Goal: Task Accomplishment & Management: Manage account settings

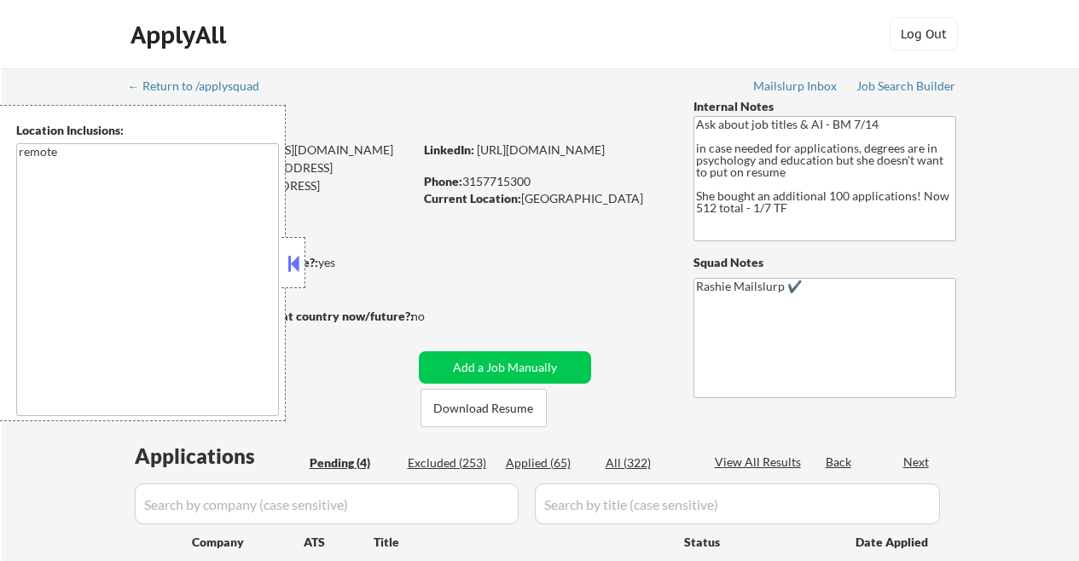
select select ""pending""
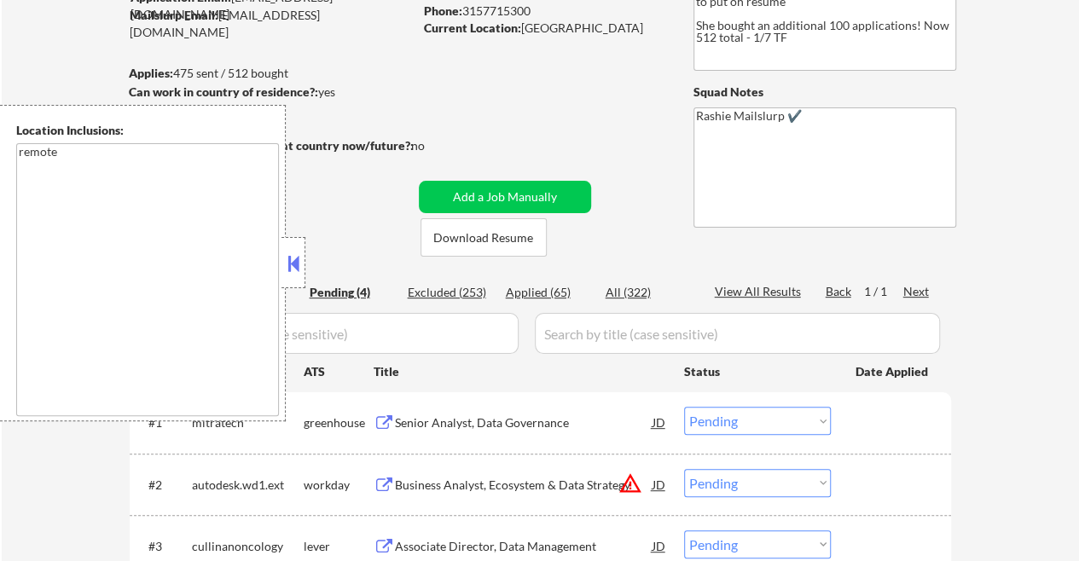
scroll to position [171, 0]
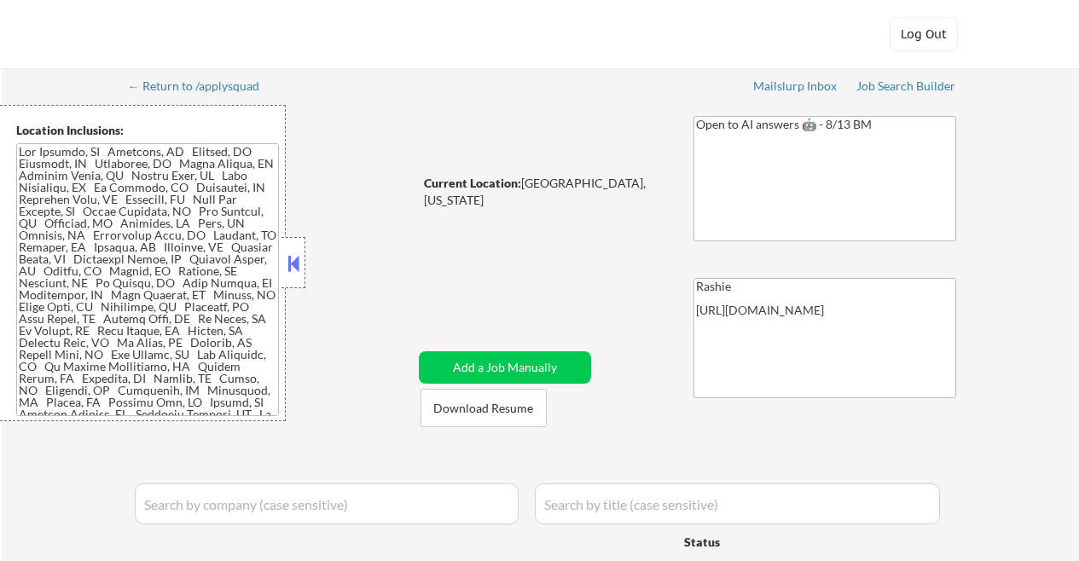
select select ""pending""
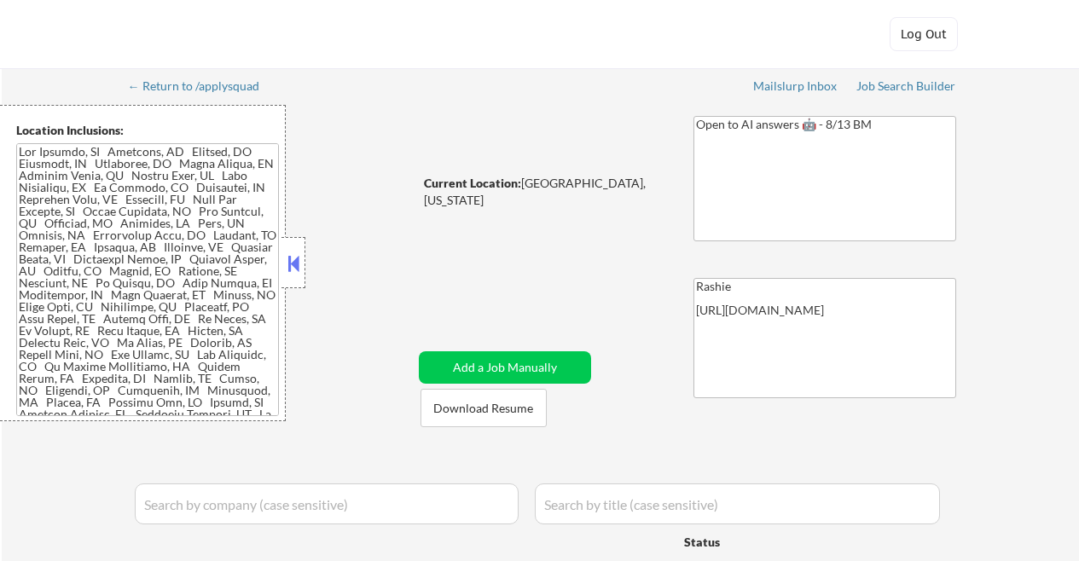
select select ""pending""
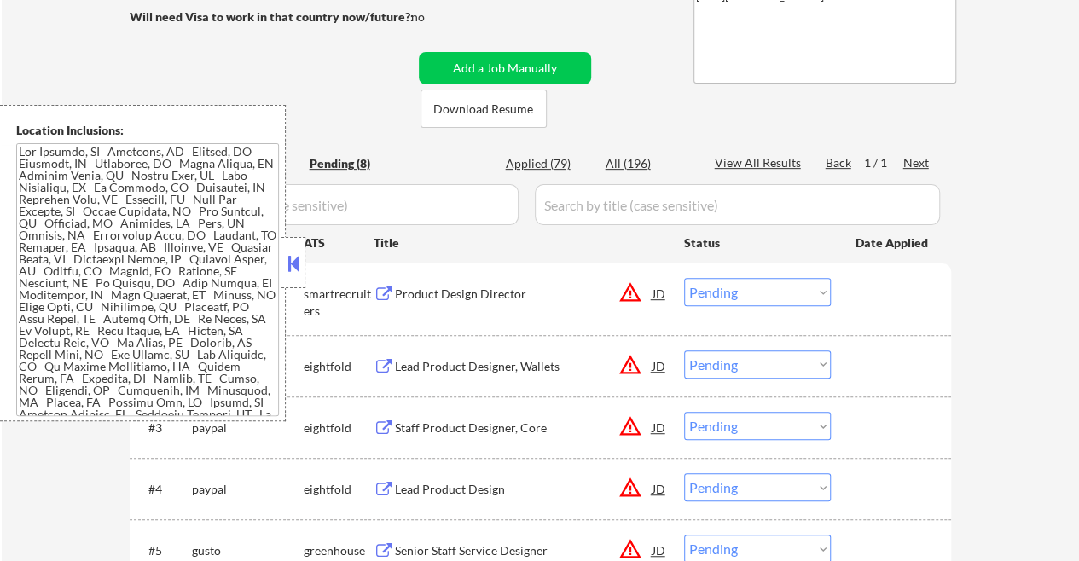
scroll to position [341, 0]
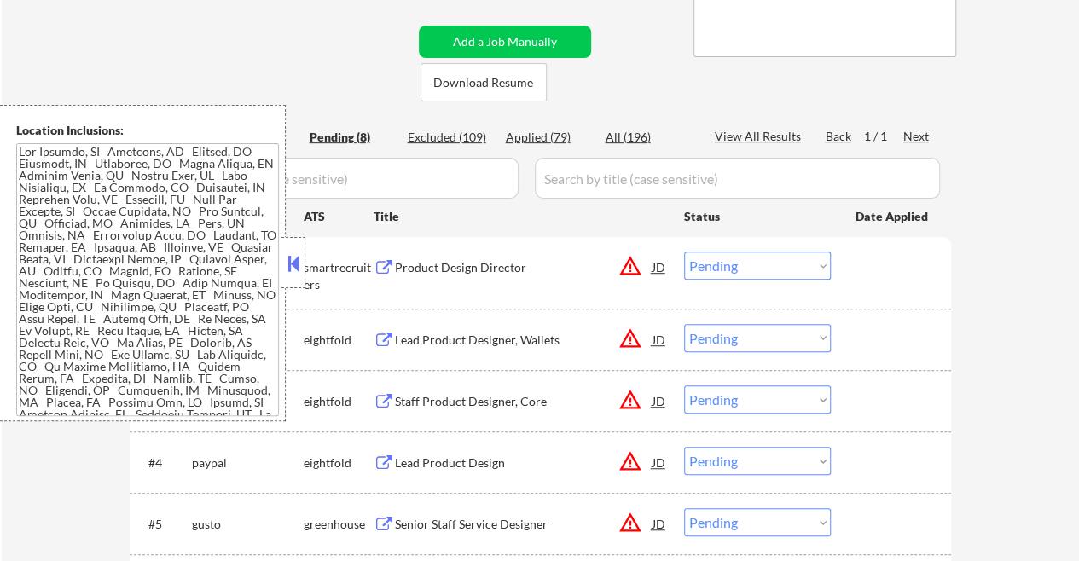
click at [294, 260] on button at bounding box center [293, 264] width 19 height 26
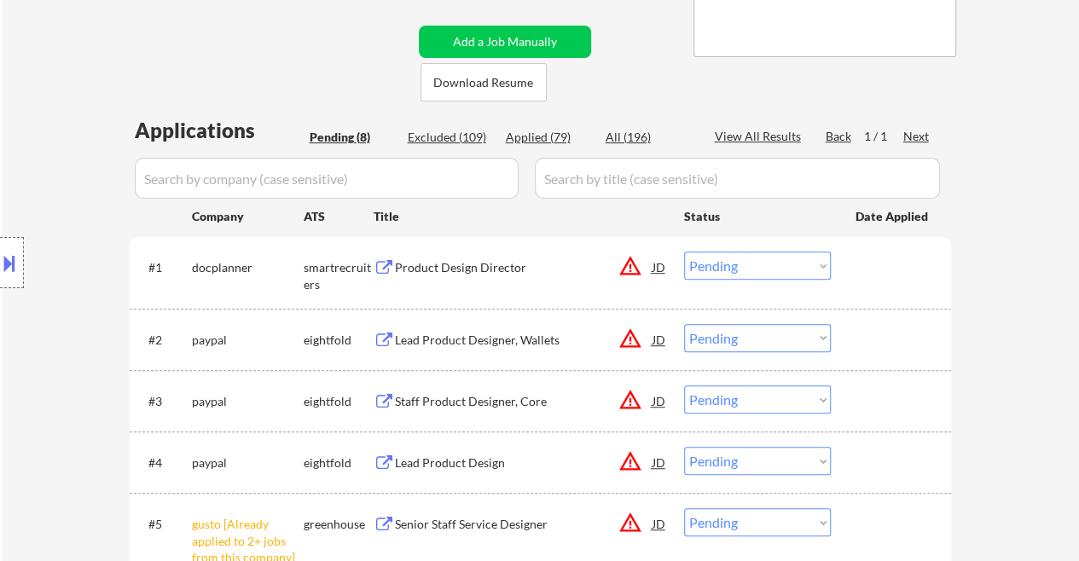
click at [797, 263] on select "Choose an option... Pending Applied Excluded (Questions) Excluded (Expired) Exc…" at bounding box center [757, 266] width 147 height 28
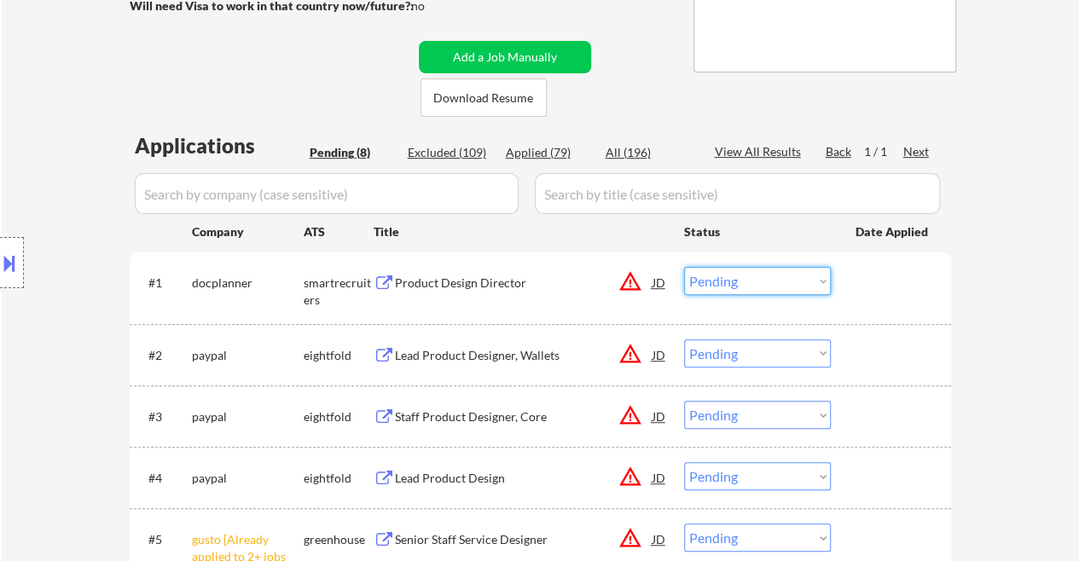
scroll to position [256, 0]
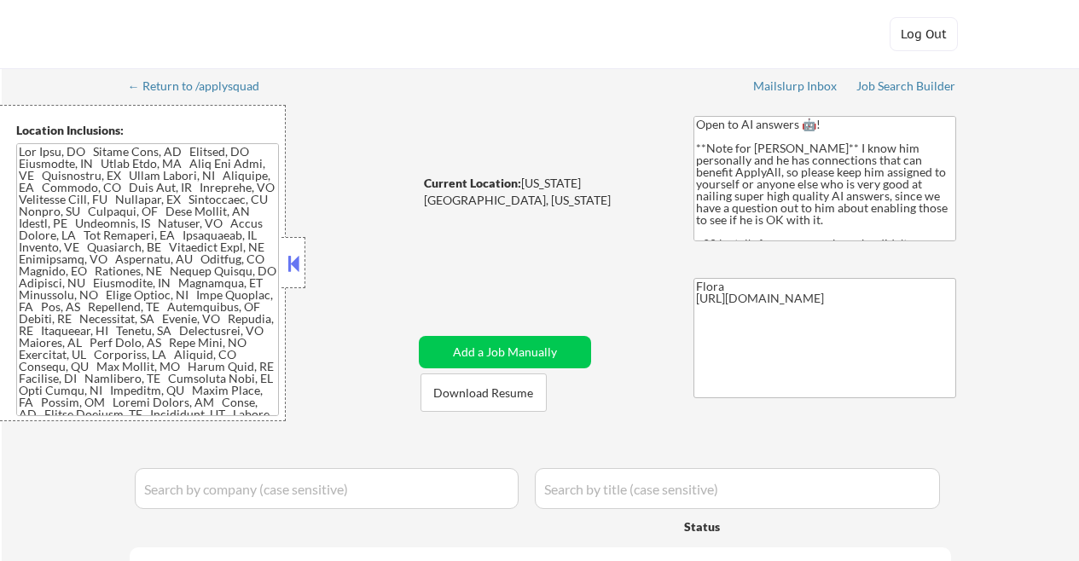
select select ""applied""
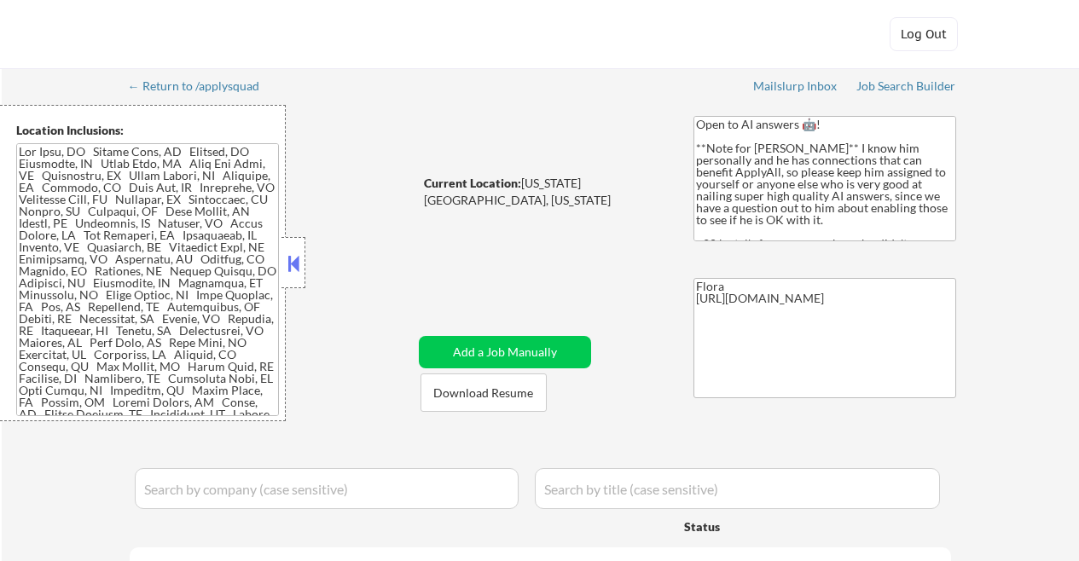
select select ""applied""
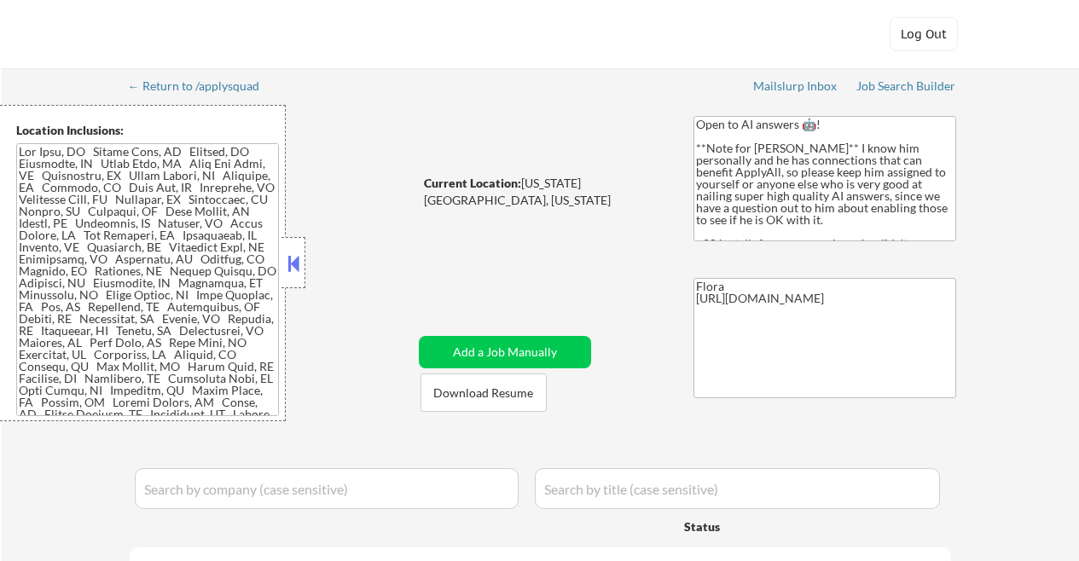
select select ""applied""
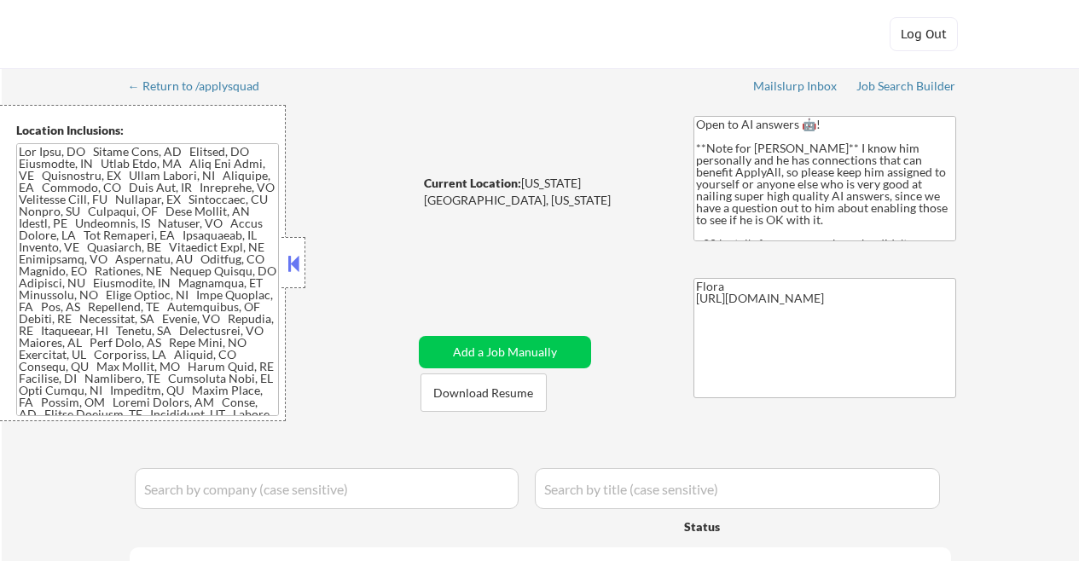
select select ""applied""
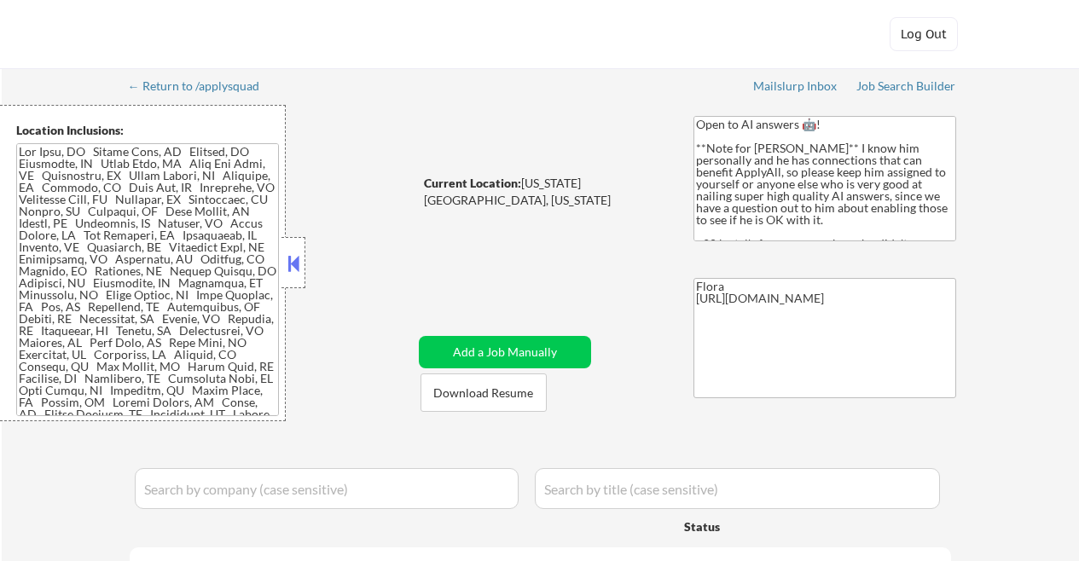
select select ""applied""
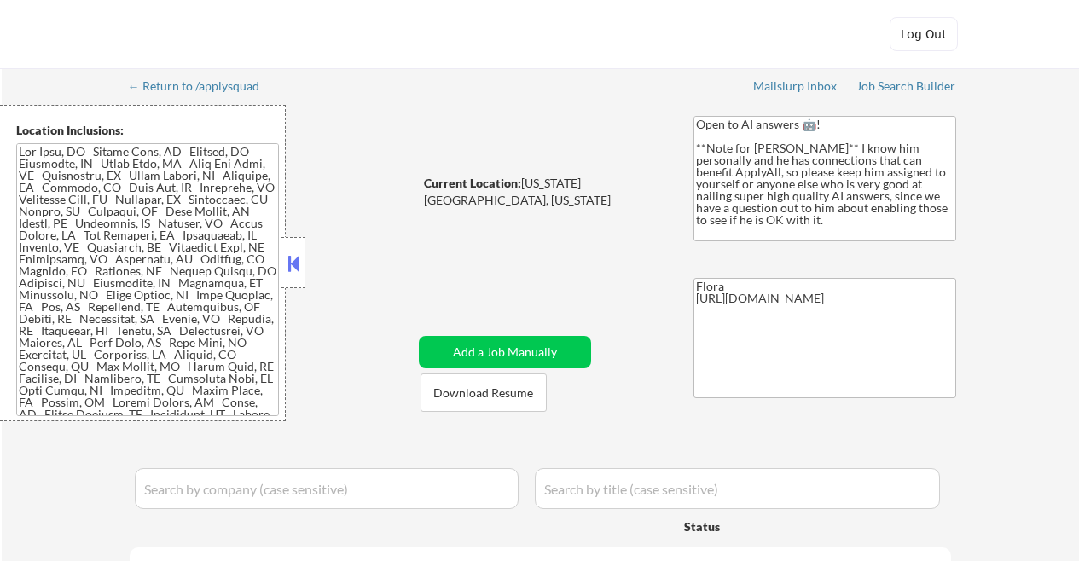
select select ""applied""
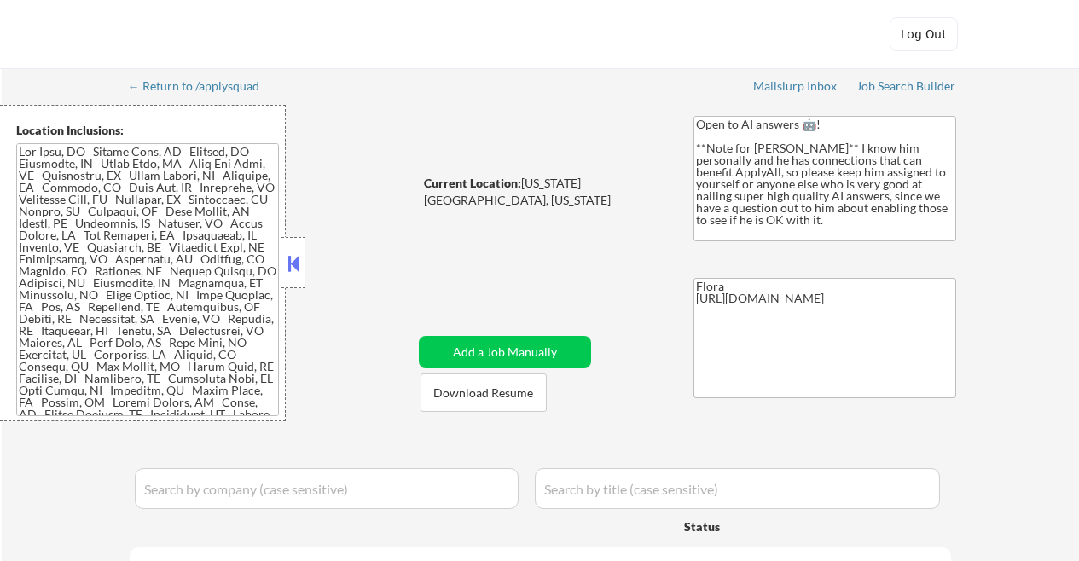
select select ""applied""
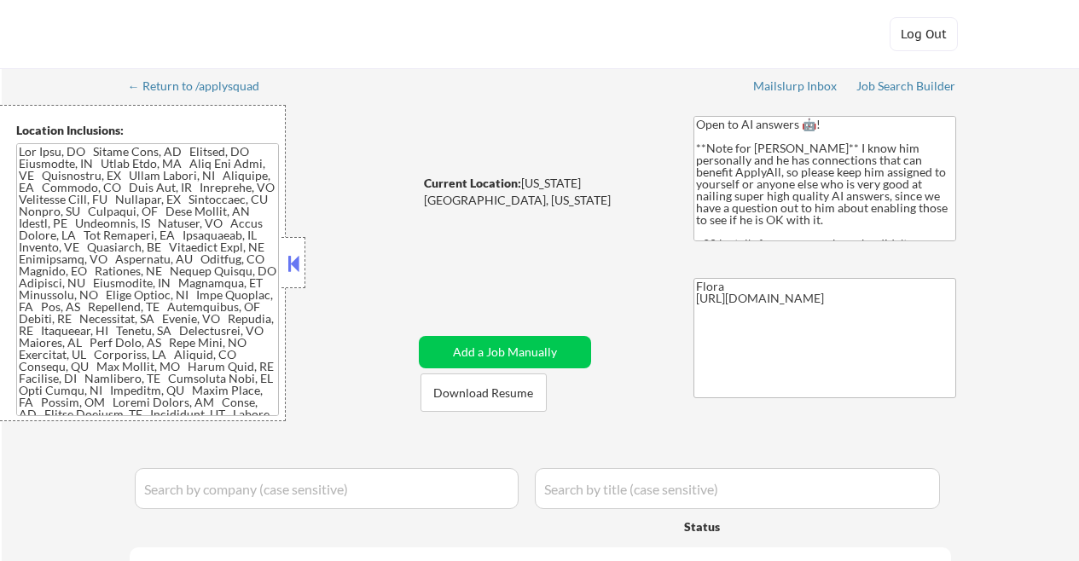
select select ""applied""
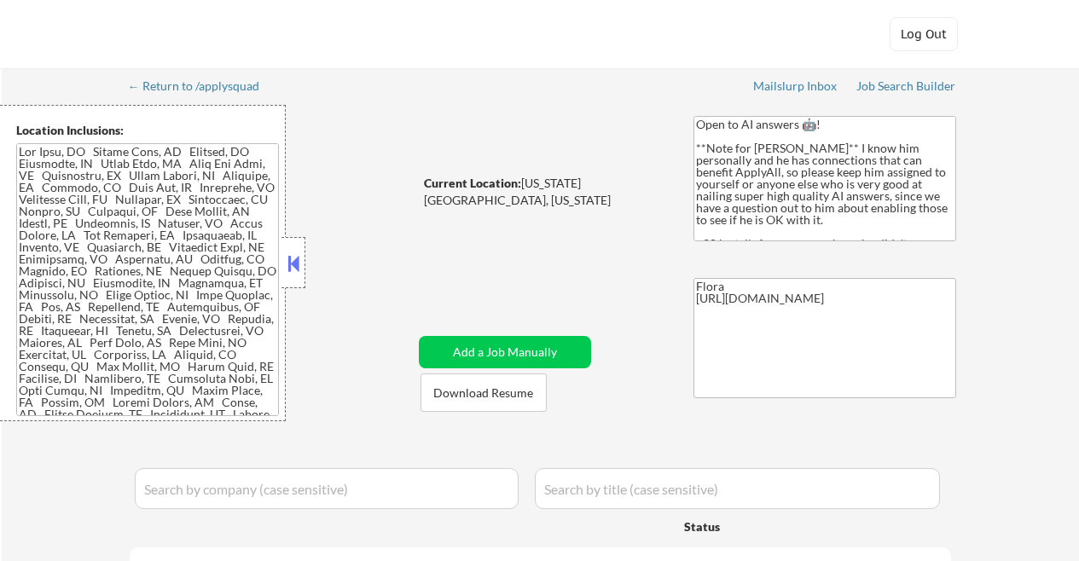
select select ""applied""
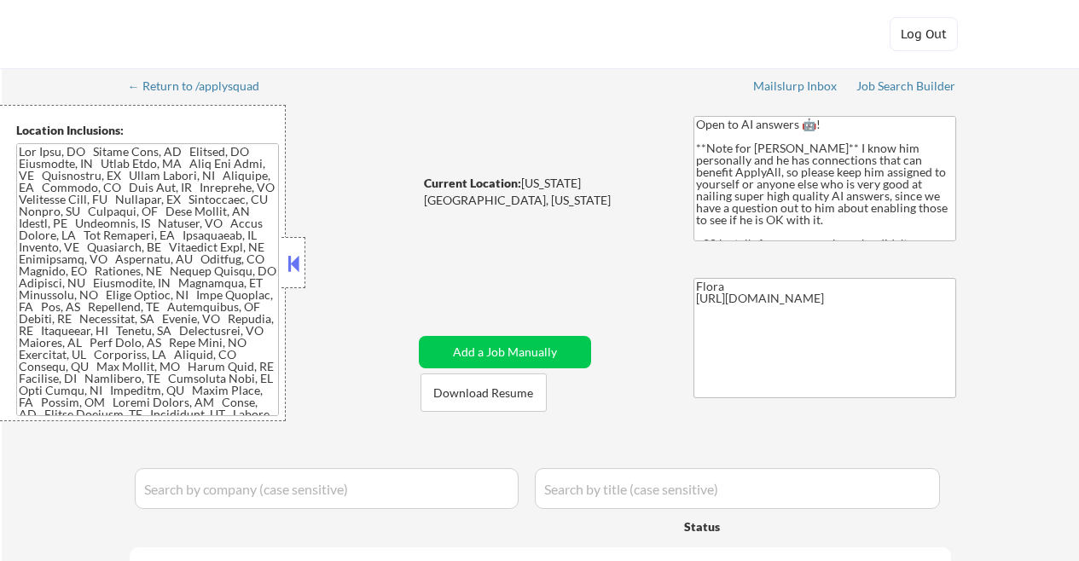
select select ""applied""
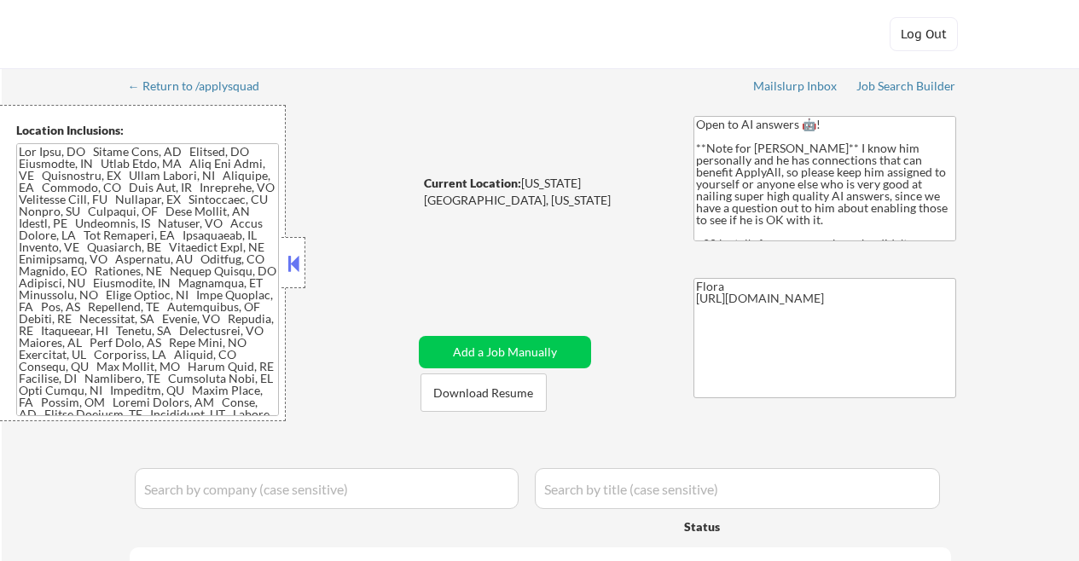
select select ""applied""
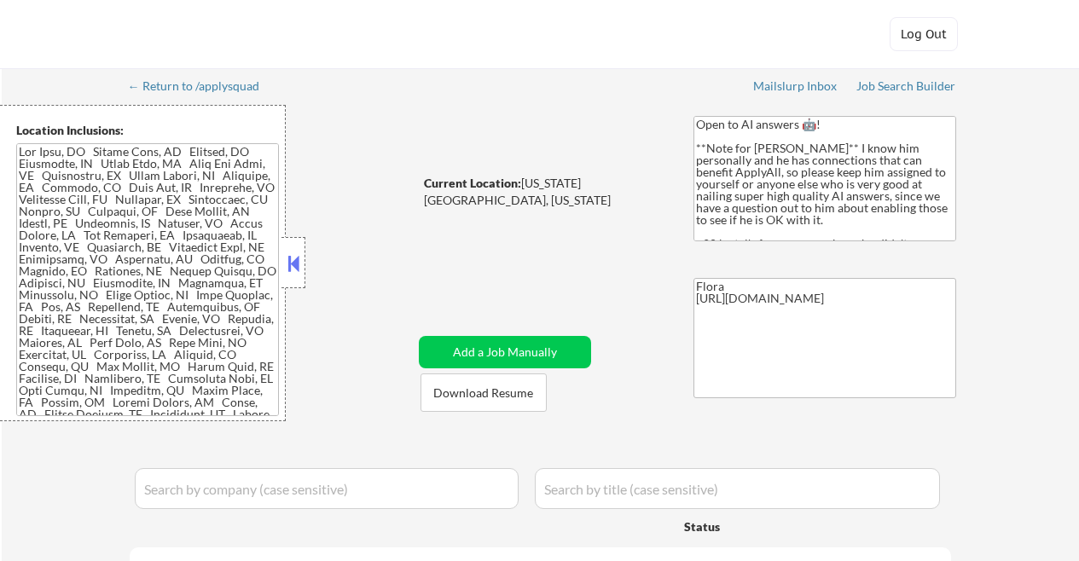
select select ""applied""
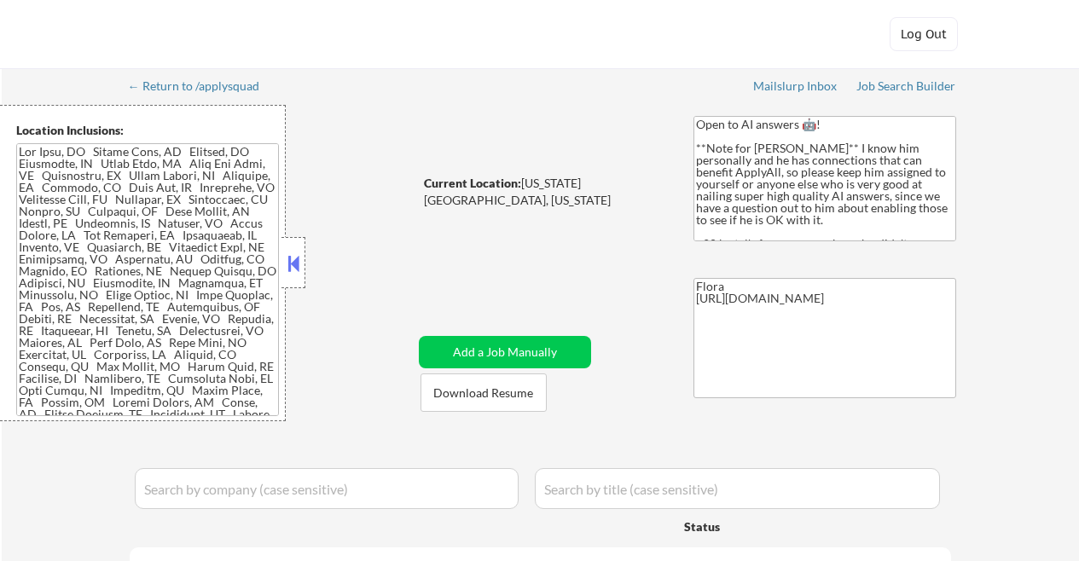
select select ""applied""
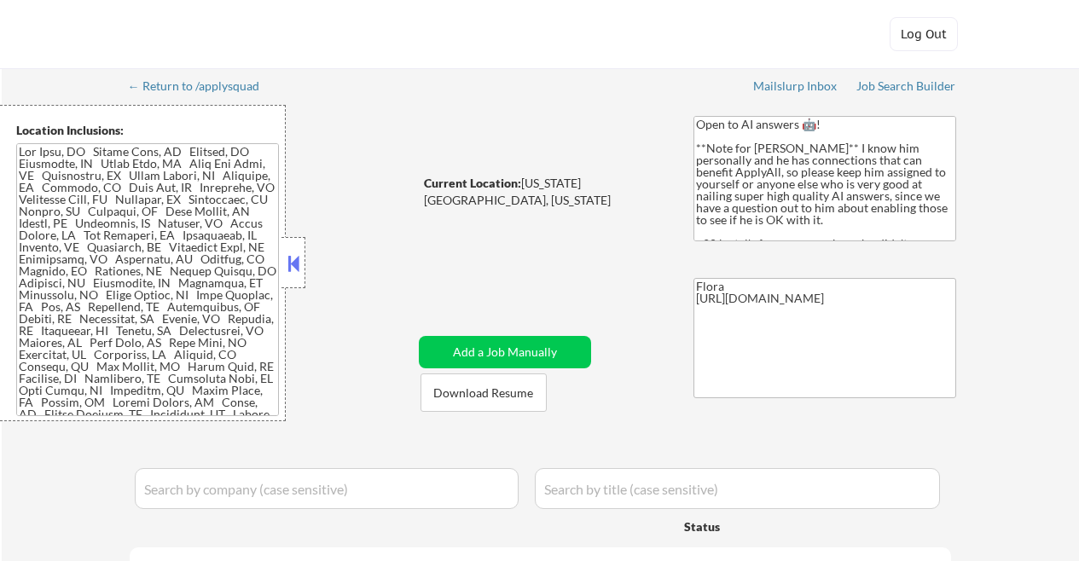
select select ""applied""
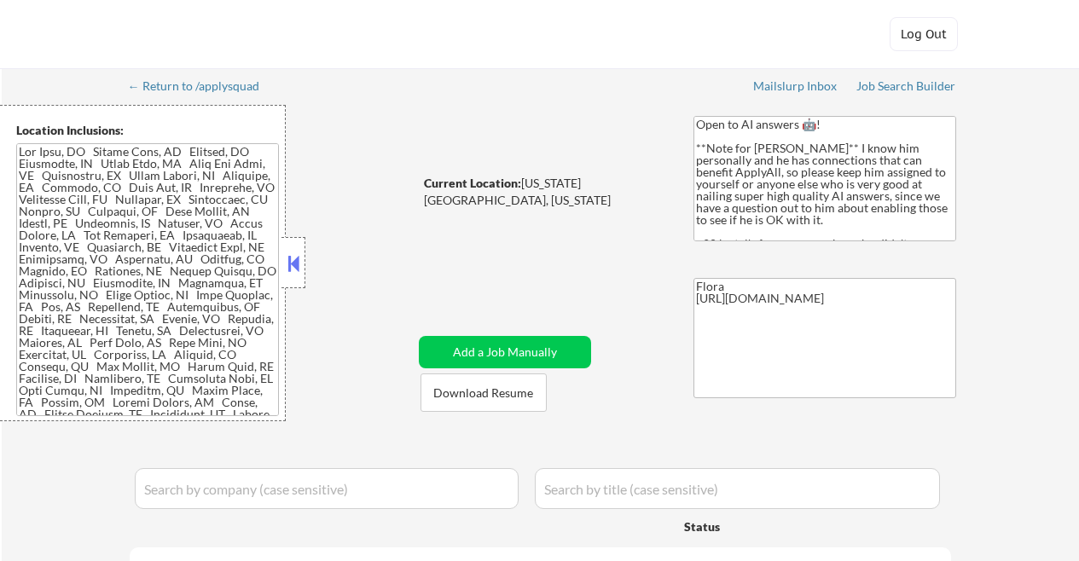
select select ""excluded__salary_""
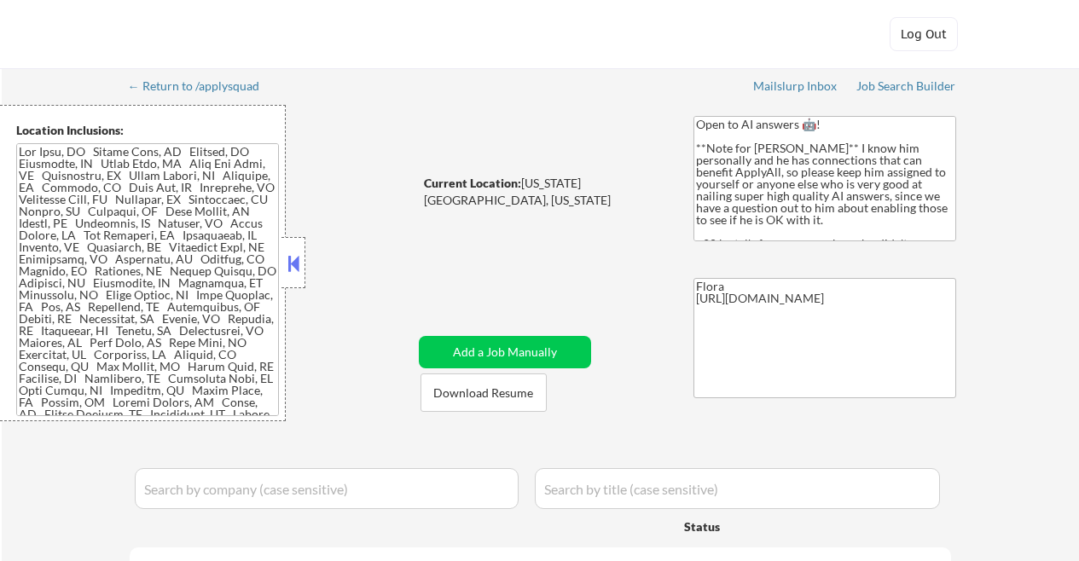
select select ""excluded__salary_""
select select ""excluded__expired_""
select select ""excluded__salary_""
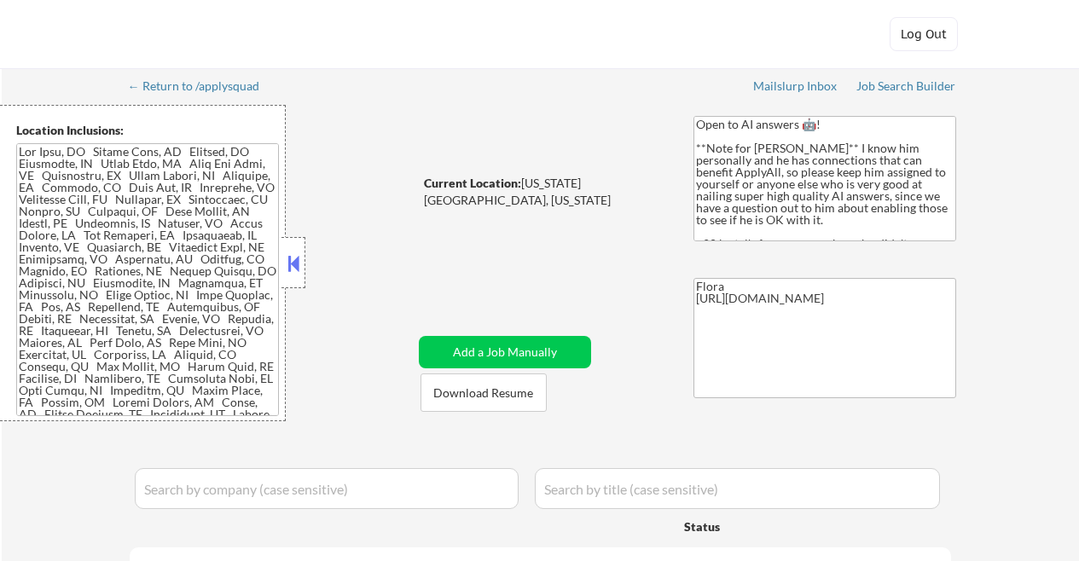
select select ""pending""
select select ""excluded__expired_""
select select ""excluded__bad_match_""
select select ""pending""
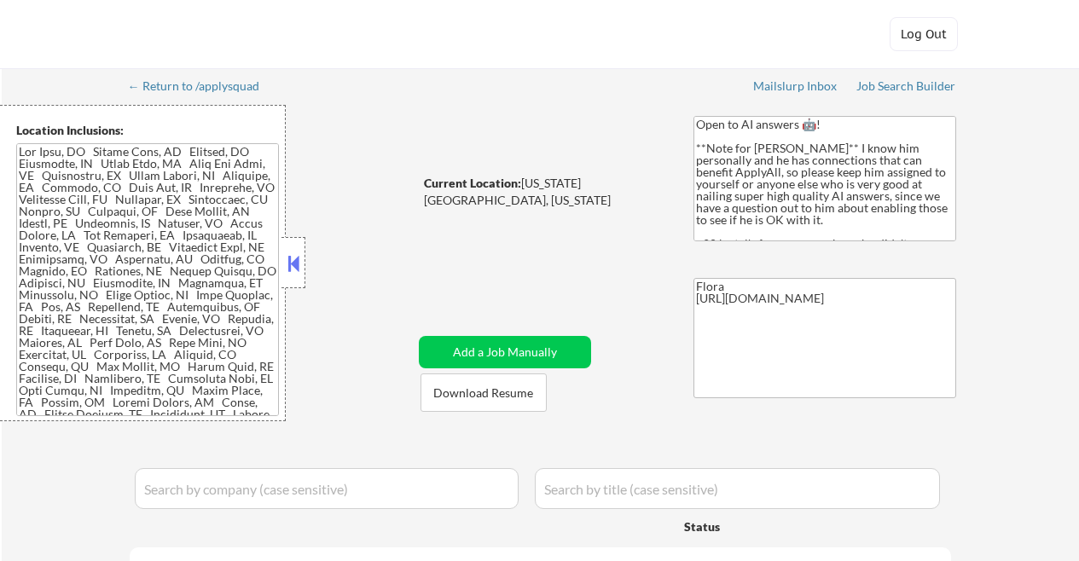
select select ""pending""
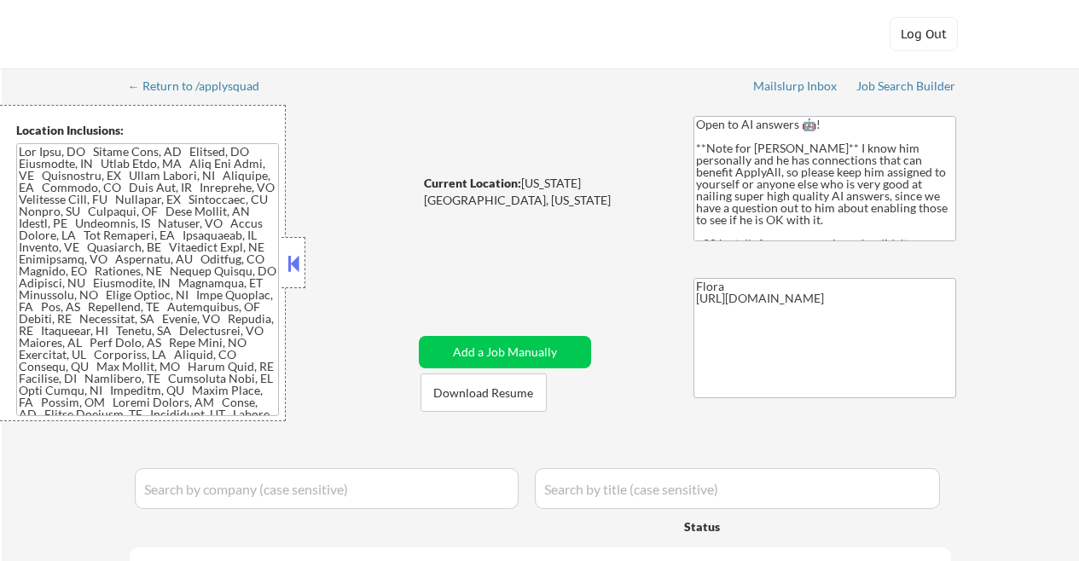
select select ""pending""
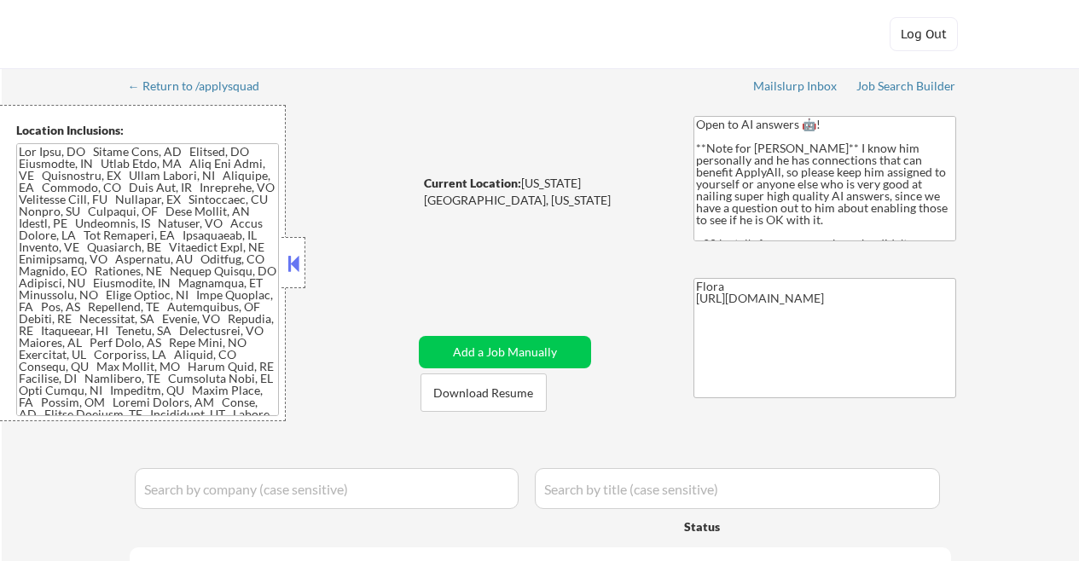
select select ""pending""
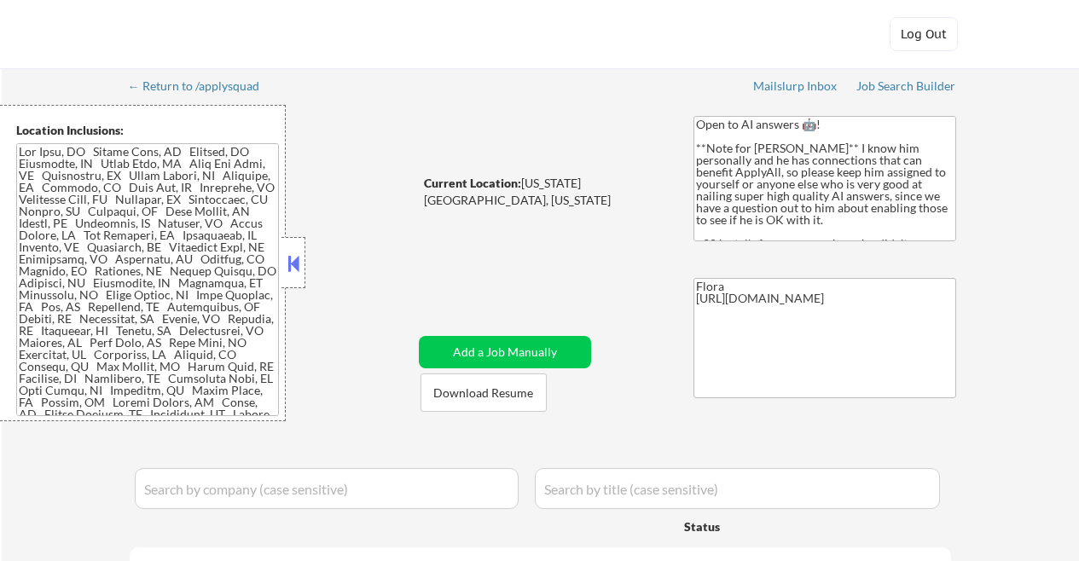
select select ""pending""
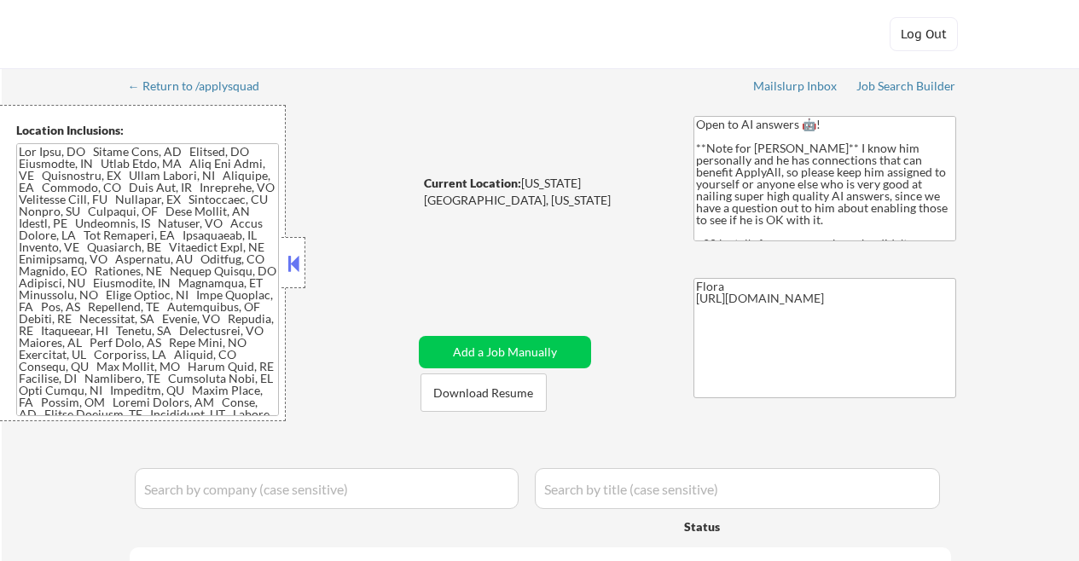
select select ""pending""
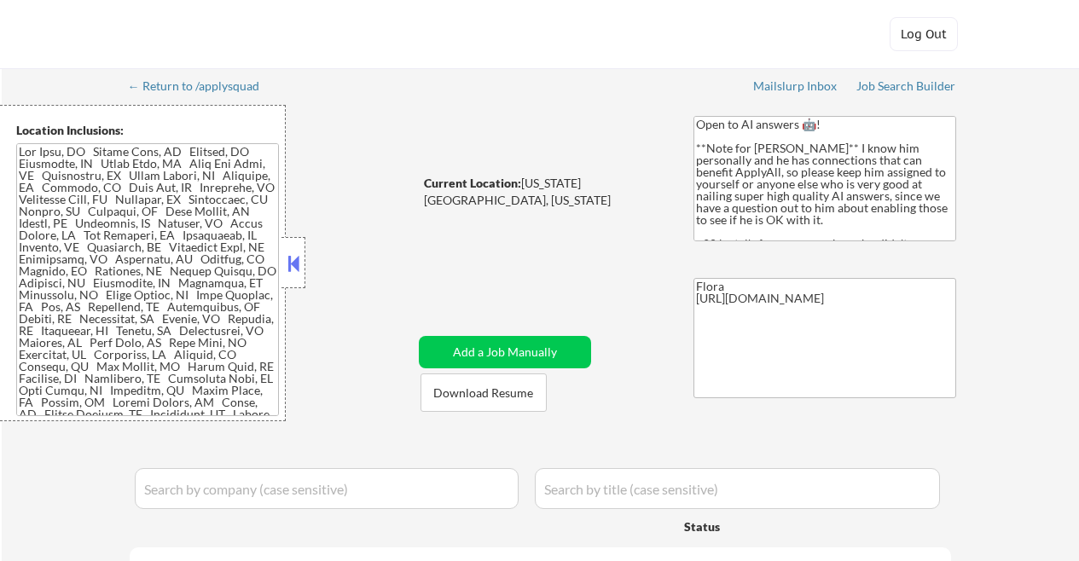
select select ""pending""
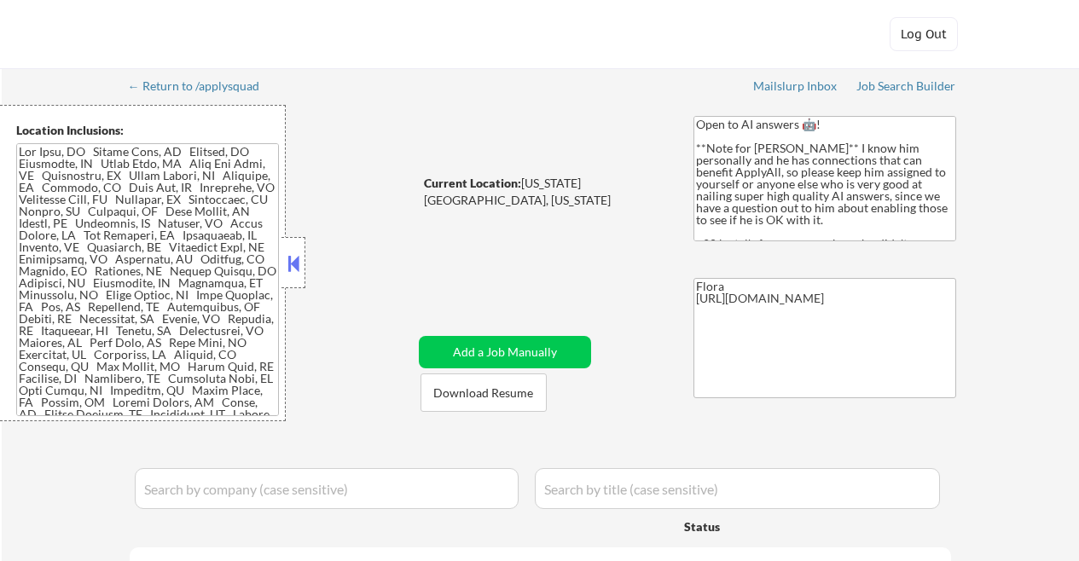
select select ""pending""
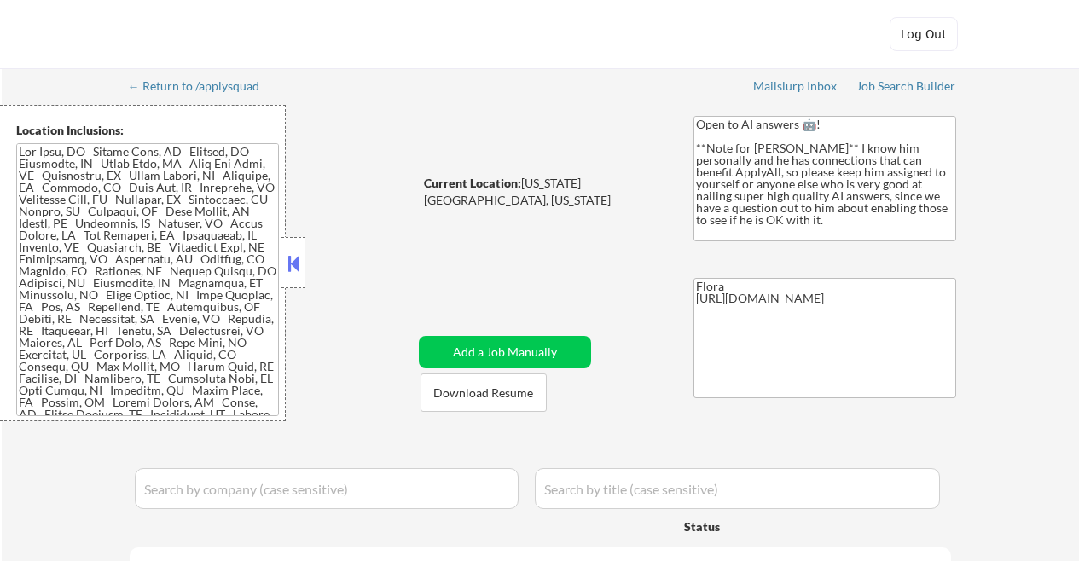
select select ""pending""
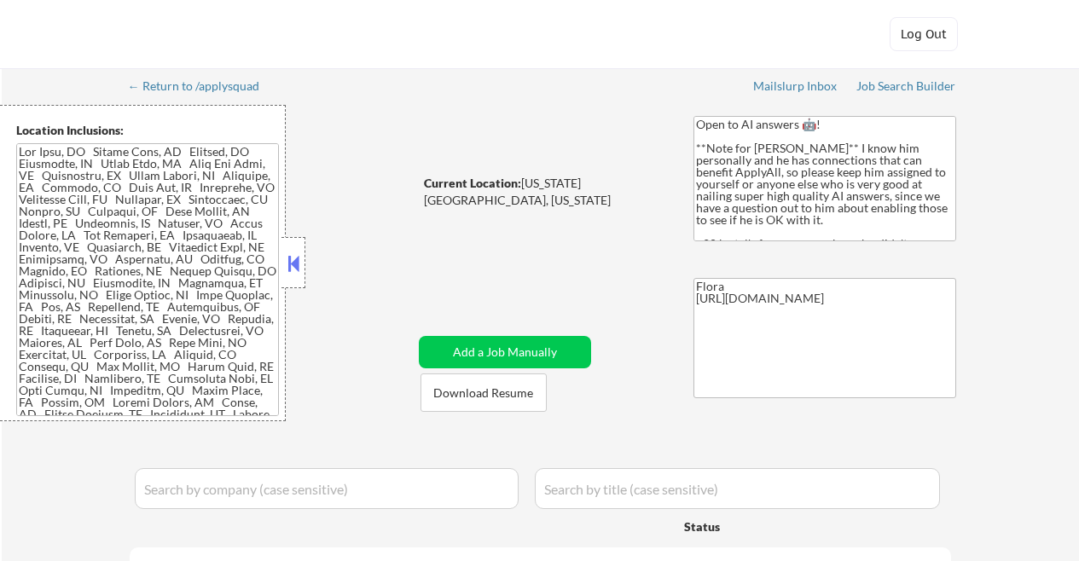
select select ""pending""
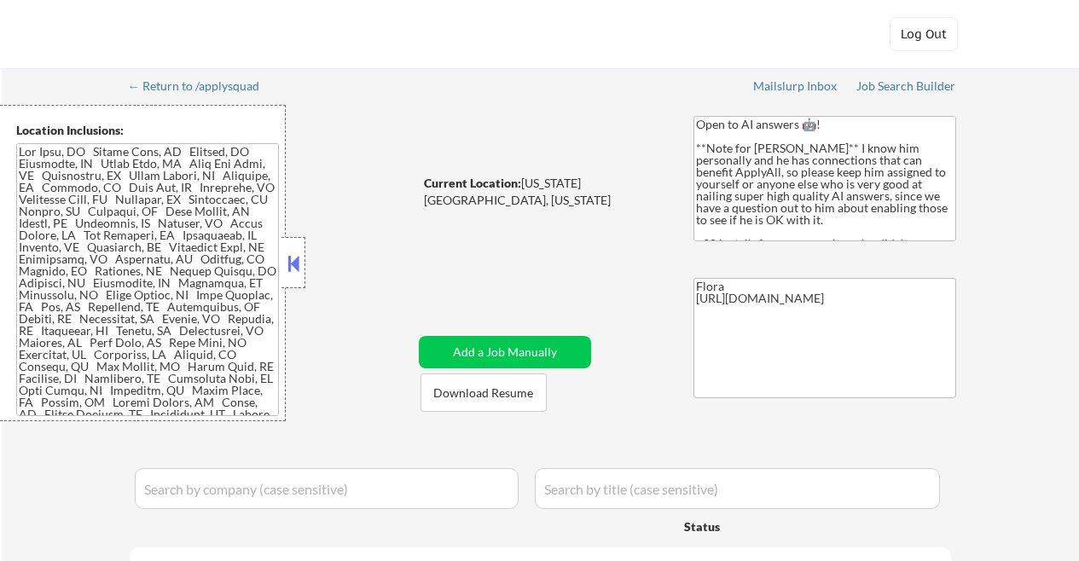
select select ""pending""
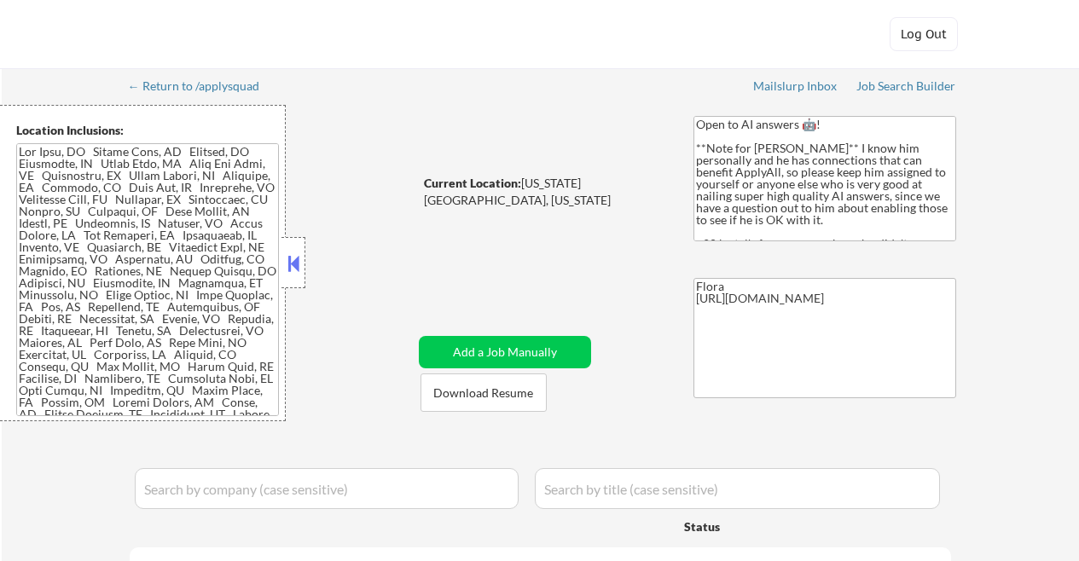
select select ""pending""
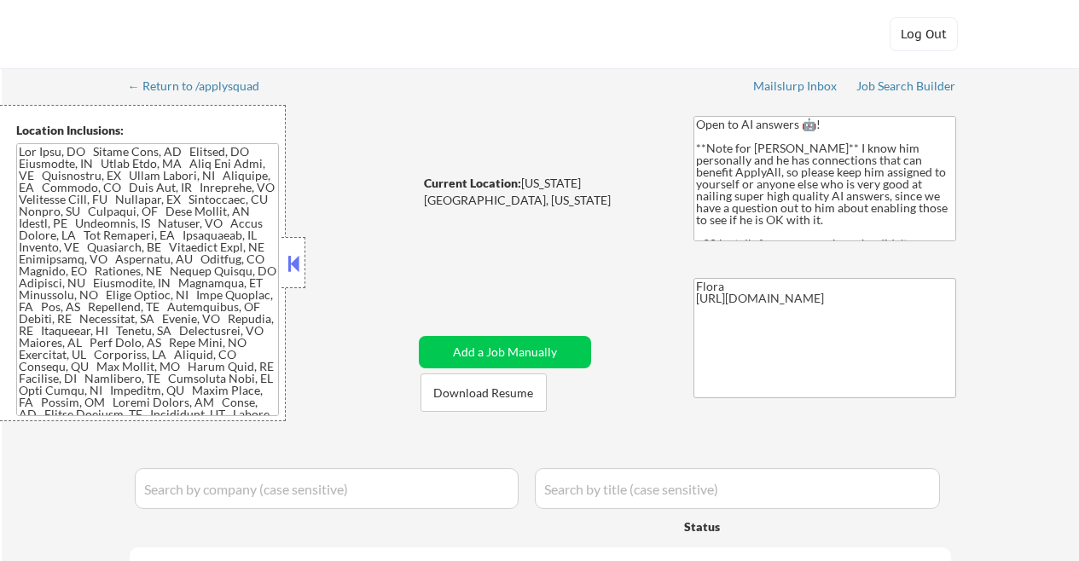
select select ""pending""
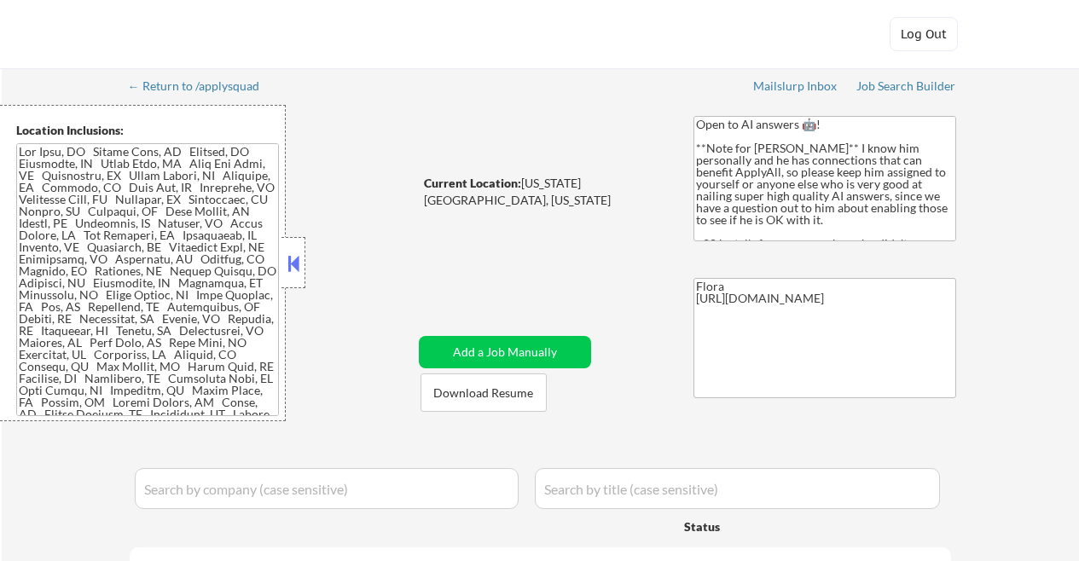
select select ""pending""
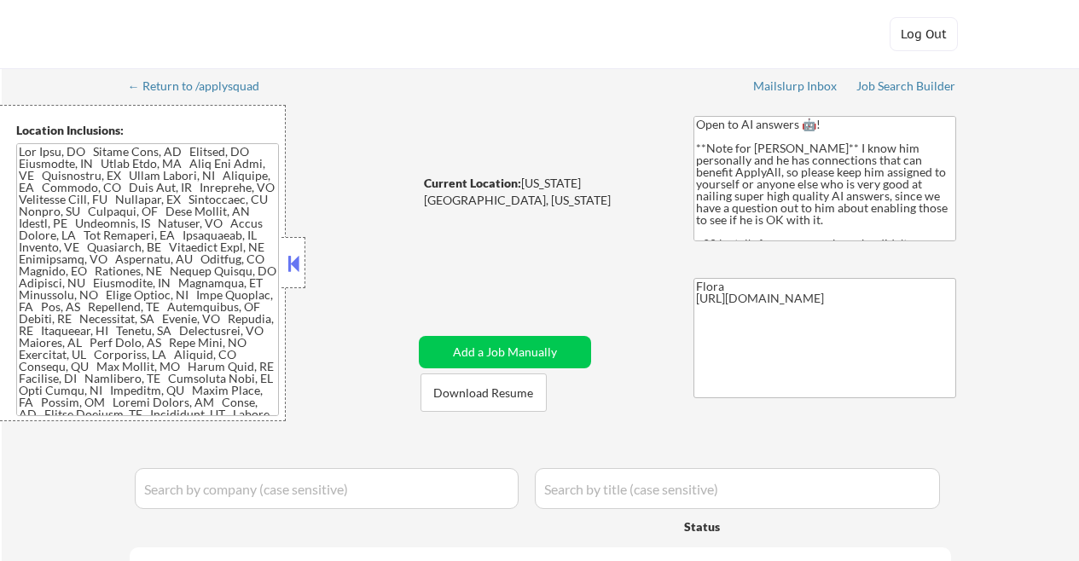
select select ""pending""
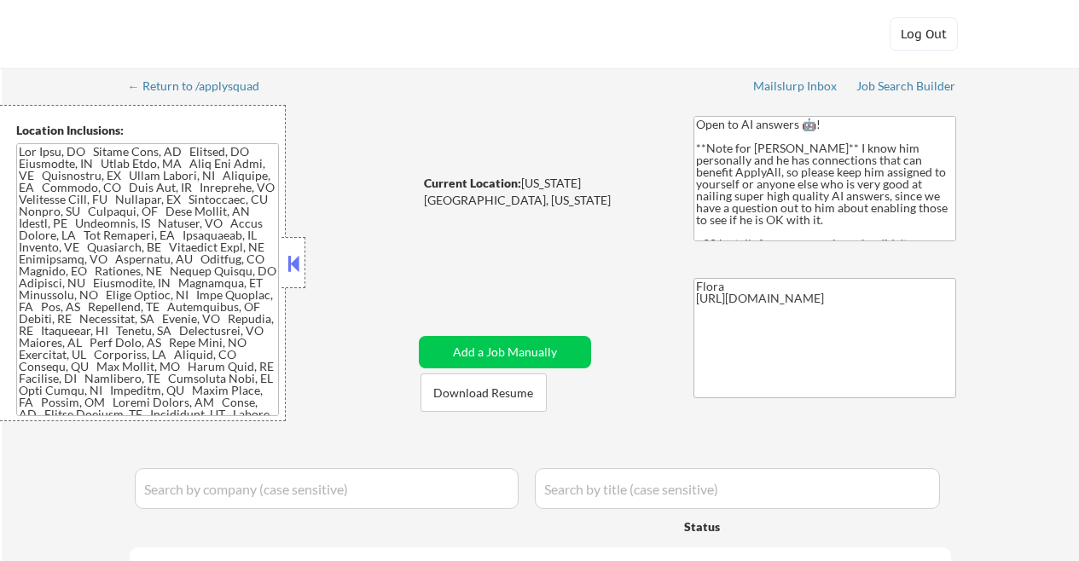
select select ""pending""
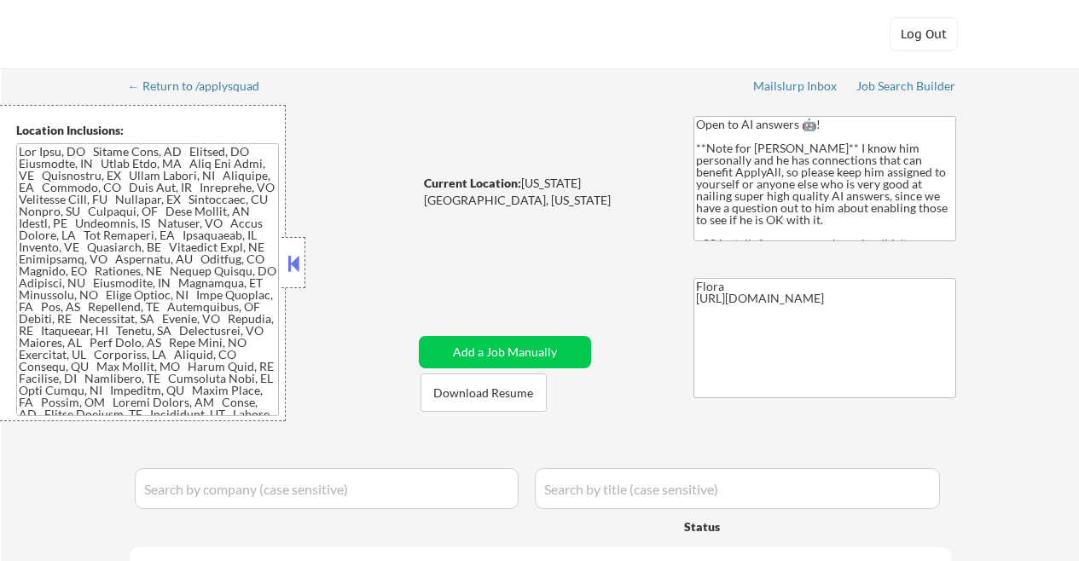
select select ""pending""
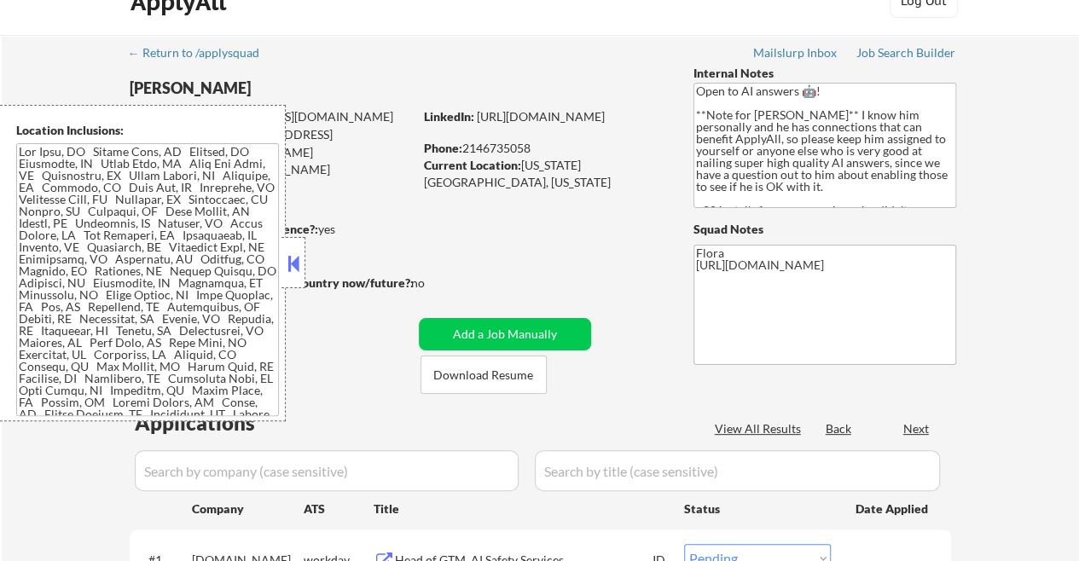
scroll to position [171, 0]
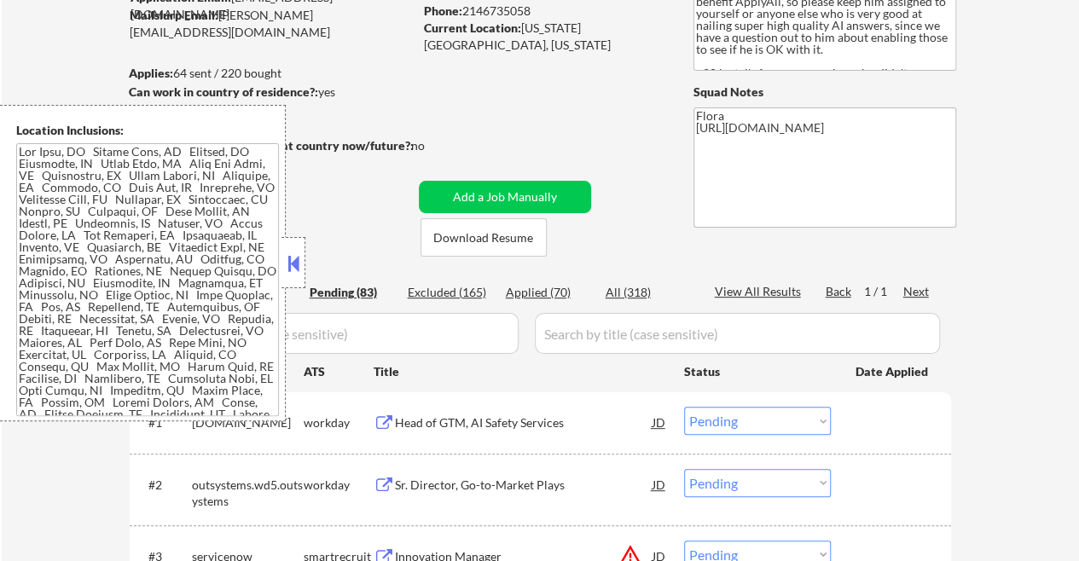
click at [295, 261] on button at bounding box center [293, 264] width 19 height 26
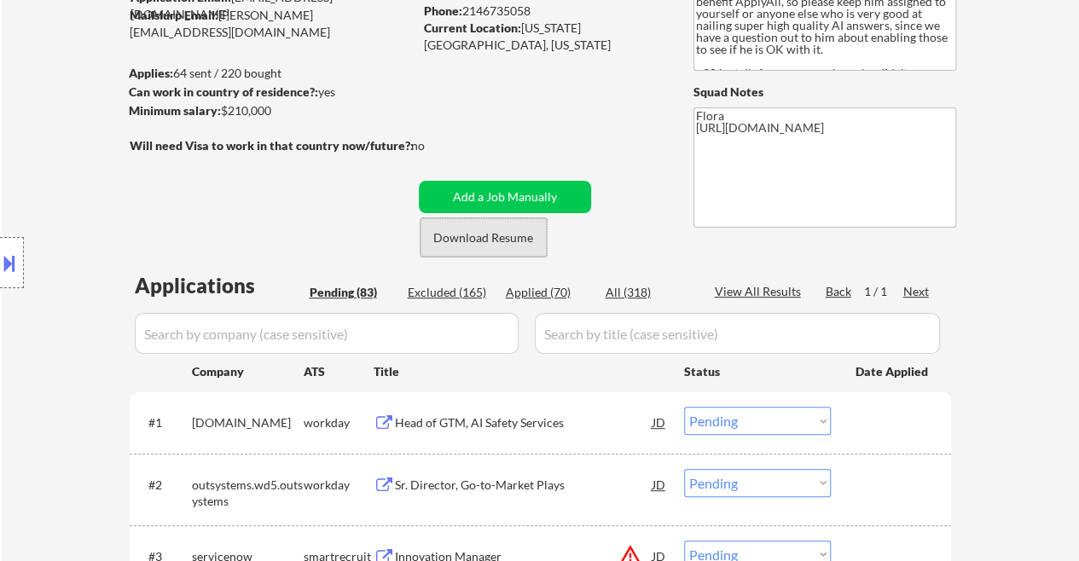
click at [485, 243] on button "Download Resume" at bounding box center [484, 237] width 126 height 38
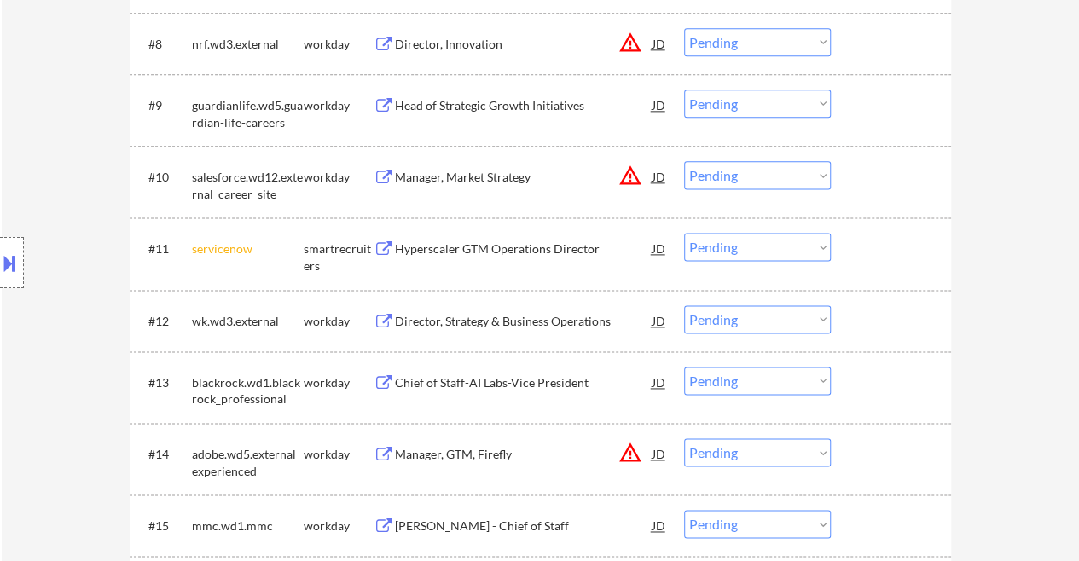
scroll to position [1024, 0]
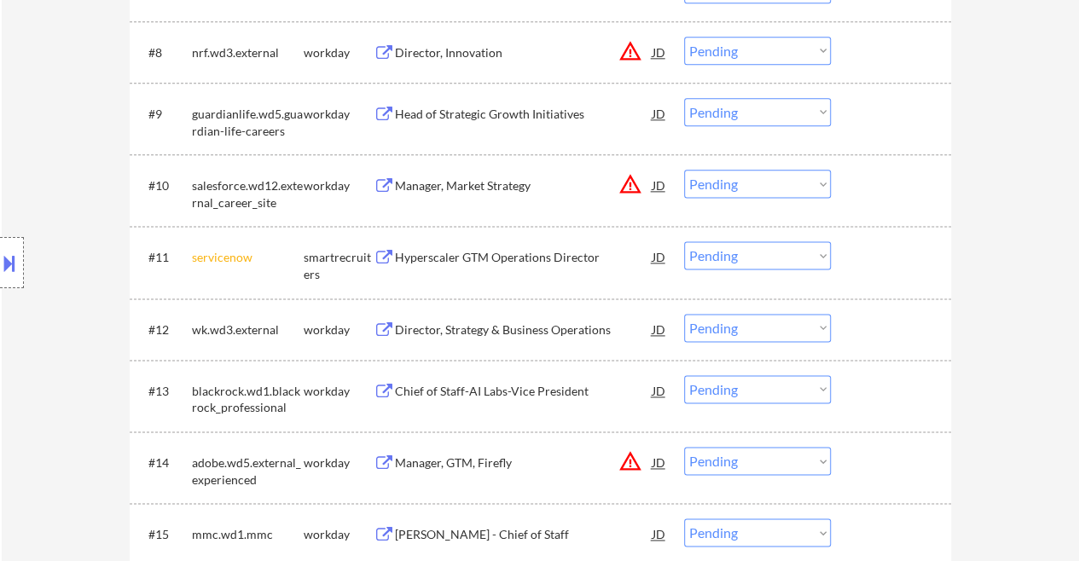
click at [766, 257] on select "Choose an option... Pending Applied Excluded (Questions) Excluded (Expired) Exc…" at bounding box center [757, 255] width 147 height 28
click at [684, 241] on select "Choose an option... Pending Applied Excluded (Questions) Excluded (Expired) Exc…" at bounding box center [757, 255] width 147 height 28
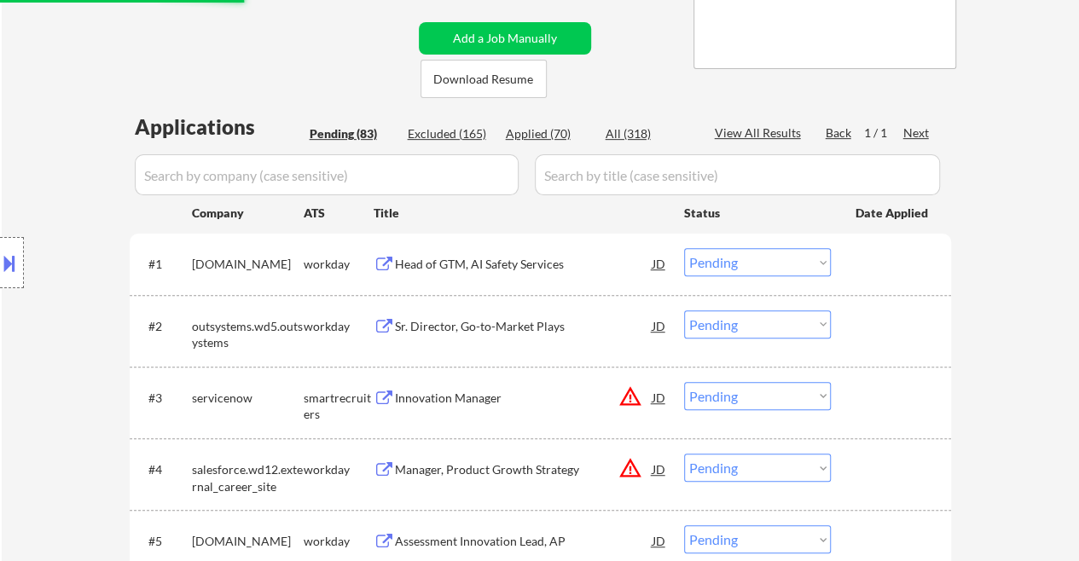
scroll to position [341, 0]
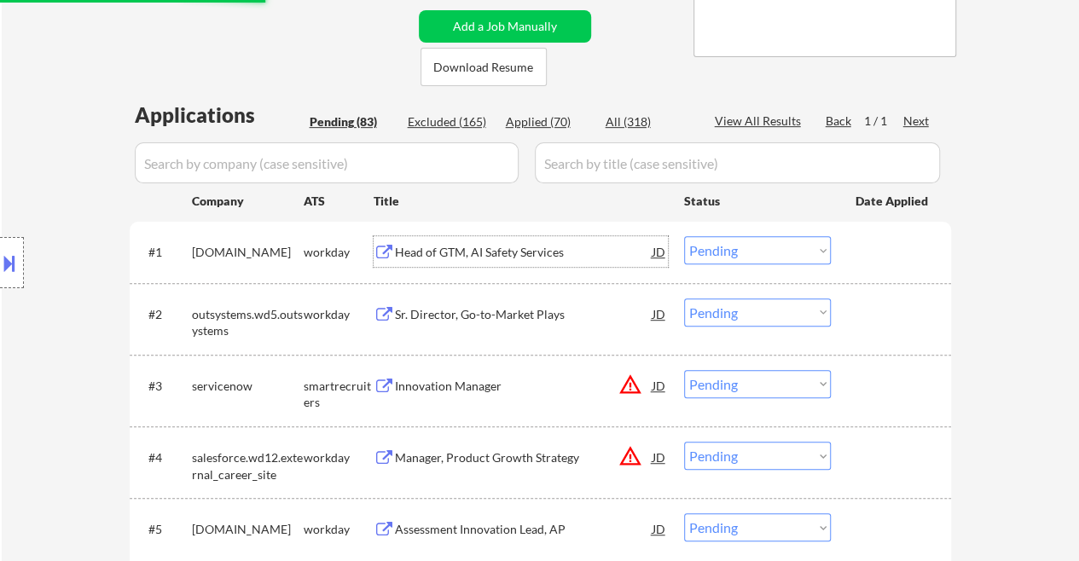
click at [458, 250] on div "Head of GTM, AI Safety Services" at bounding box center [524, 252] width 258 height 17
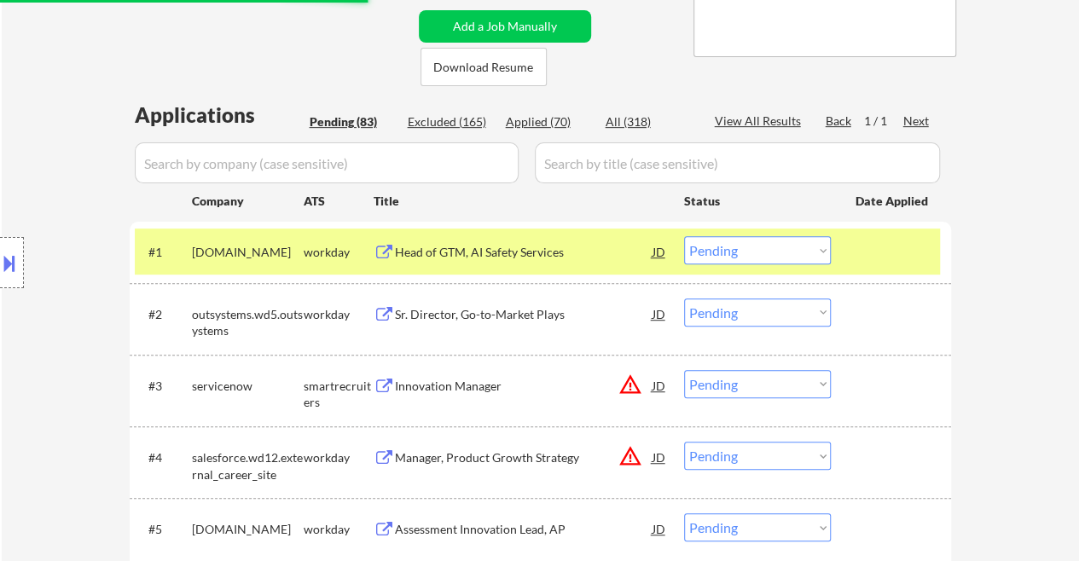
select select ""pending""
click at [823, 250] on select "Choose an option... Pending Applied Excluded (Questions) Excluded (Expired) Exc…" at bounding box center [757, 250] width 147 height 28
click at [684, 236] on select "Choose an option... Pending Applied Excluded (Questions) Excluded (Expired) Exc…" at bounding box center [757, 250] width 147 height 28
select select ""pending""
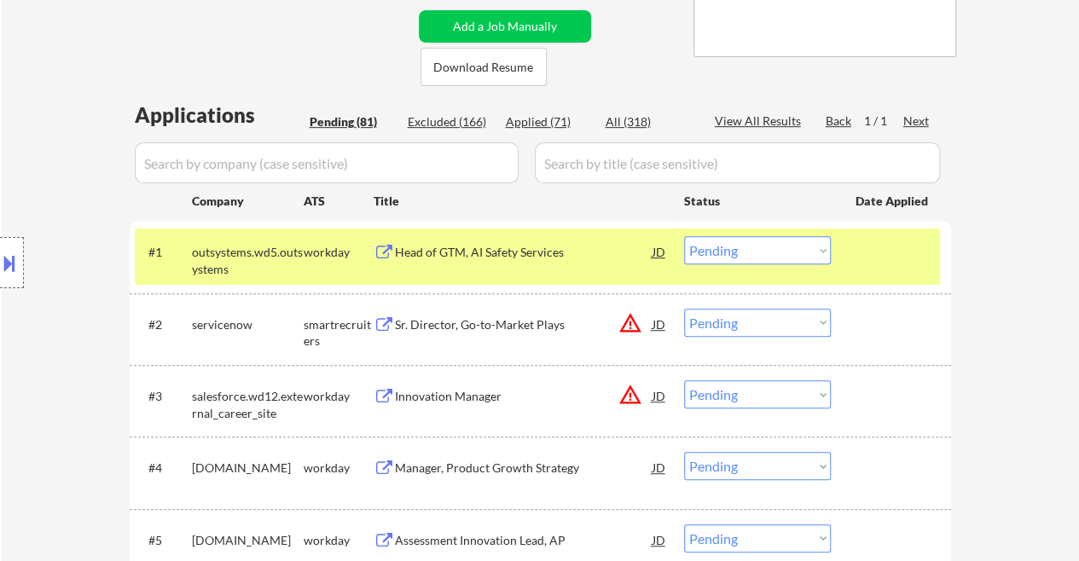
click at [894, 257] on div at bounding box center [893, 251] width 75 height 31
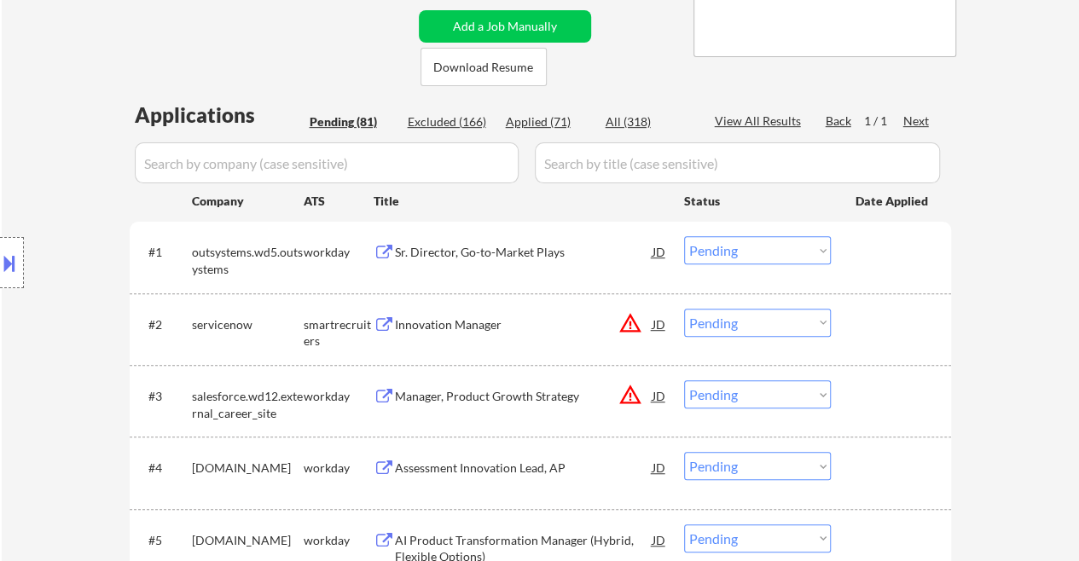
click at [495, 279] on div "#1 outsystems.wd5.outsystems workday Sr. Director, Go-to-Market Plays JD warnin…" at bounding box center [537, 257] width 805 height 56
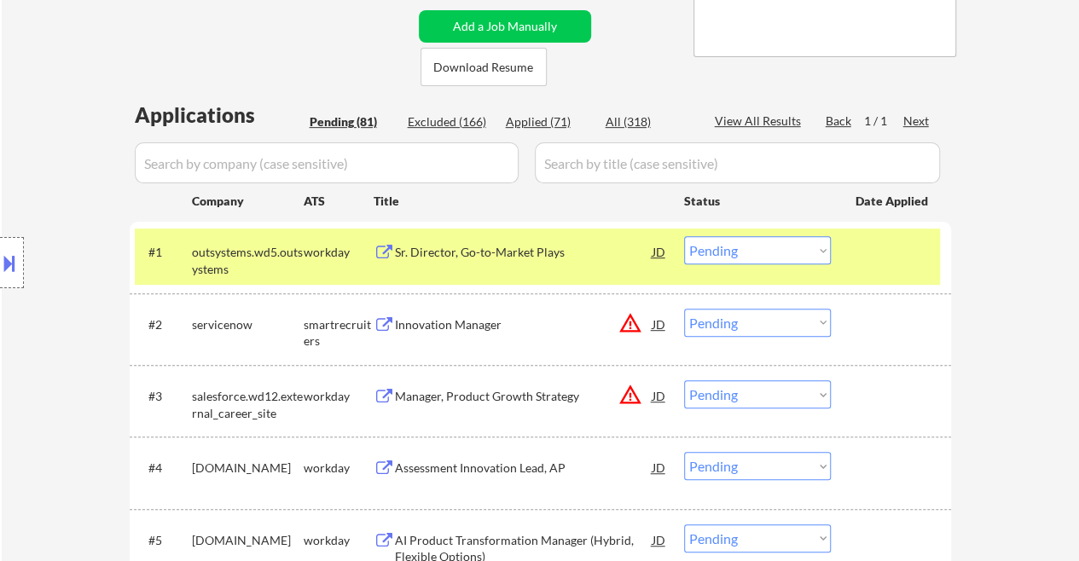
click at [493, 311] on div "Innovation Manager" at bounding box center [524, 324] width 258 height 31
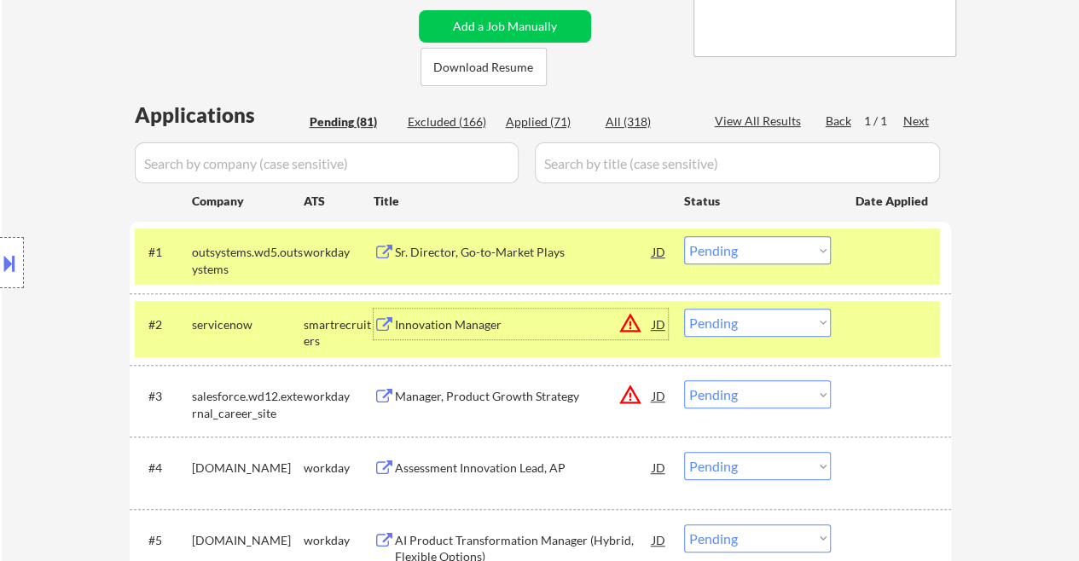
click at [879, 327] on div at bounding box center [893, 324] width 75 height 31
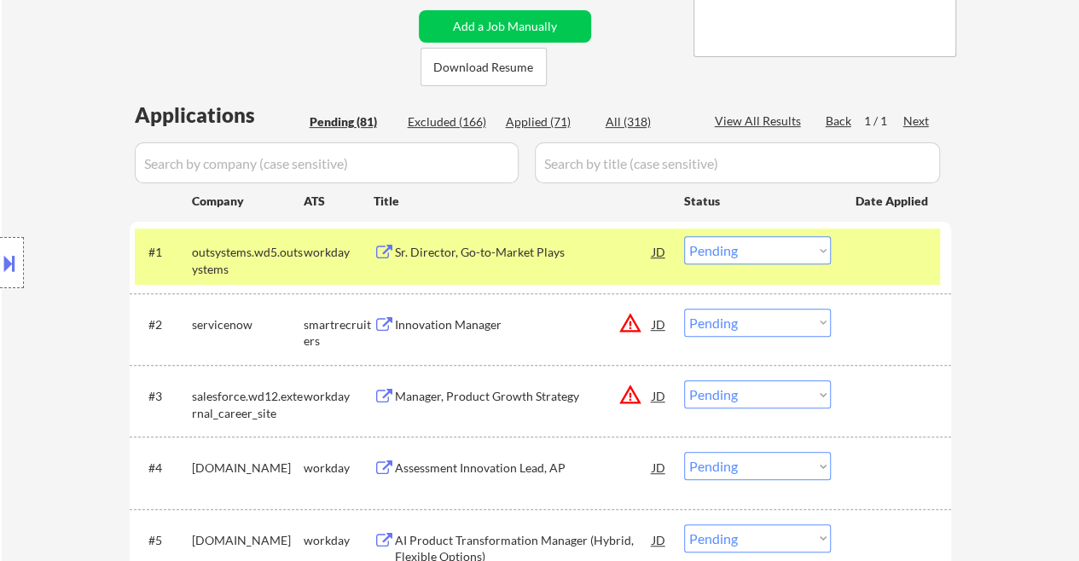
click at [858, 266] on div at bounding box center [893, 251] width 75 height 31
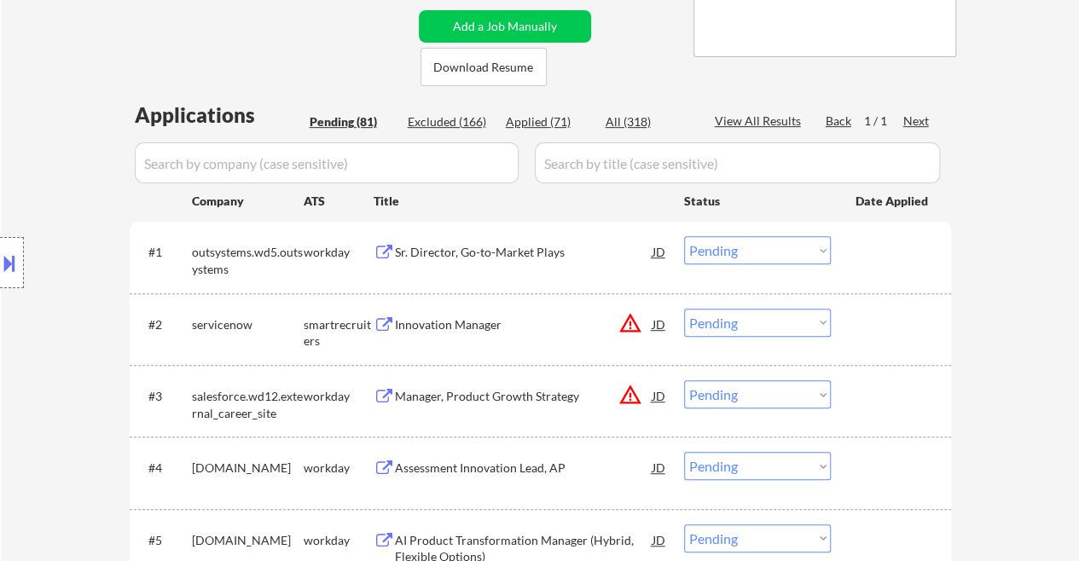
drag, startPoint x: 879, startPoint y: 259, endPoint x: 869, endPoint y: 271, distance: 15.7
click at [881, 259] on div at bounding box center [893, 251] width 75 height 31
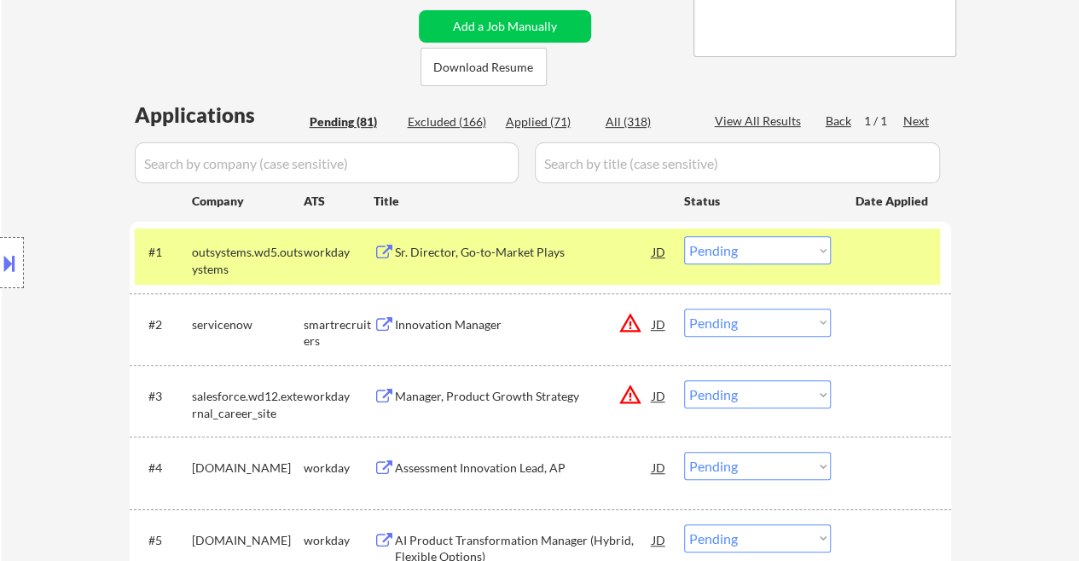
click at [887, 270] on div "#1 outsystems.wd5.outsystems workday Sr. Director, Go-to-Market Plays JD warnin…" at bounding box center [537, 257] width 805 height 56
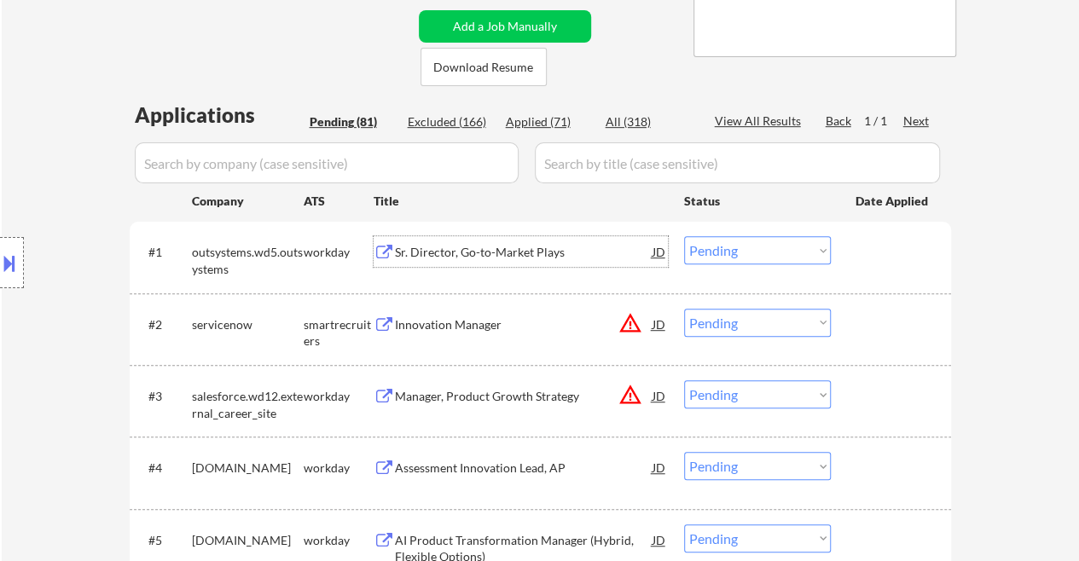
click at [422, 259] on div "Sr. Director, Go-to-Market Plays" at bounding box center [524, 252] width 258 height 17
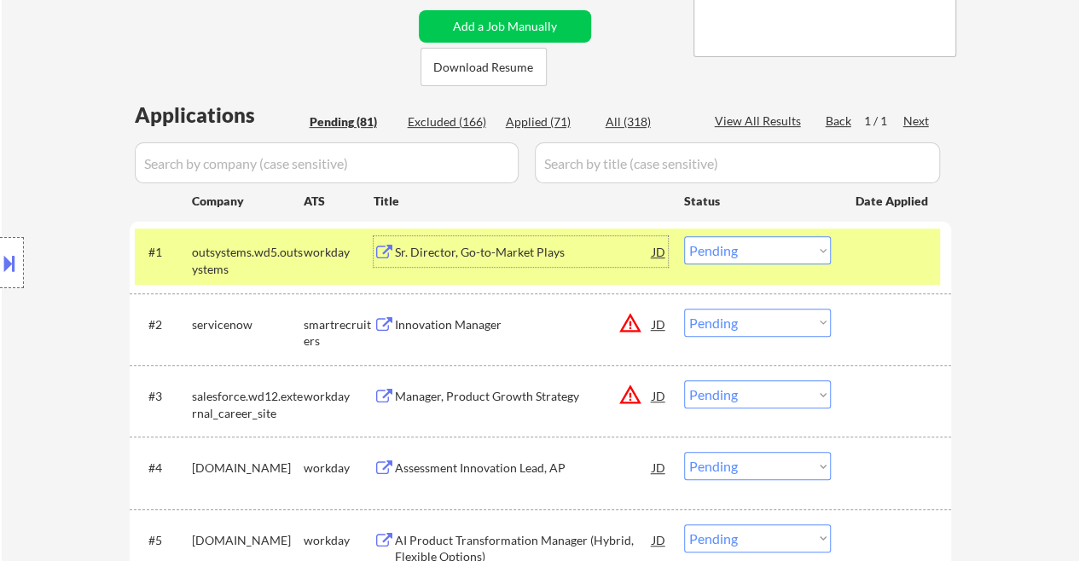
scroll to position [427, 0]
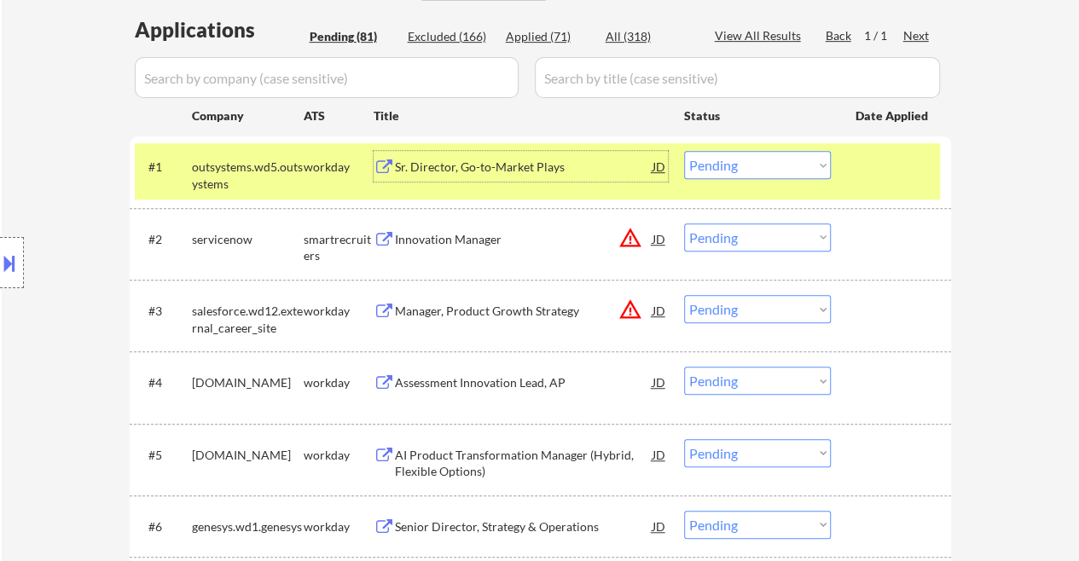
click at [404, 243] on div "Innovation Manager" at bounding box center [524, 239] width 258 height 17
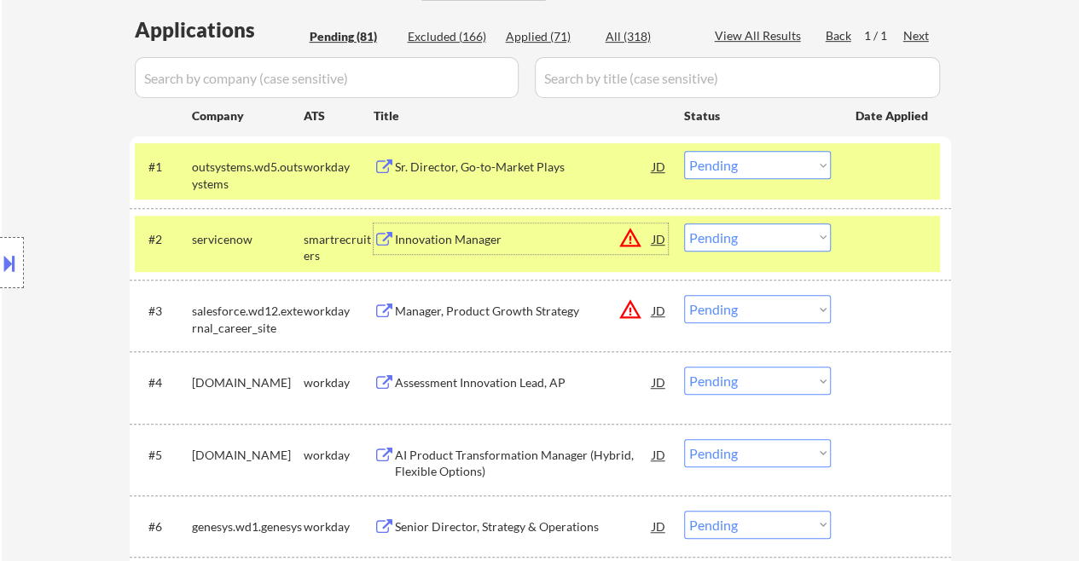
click at [881, 172] on div at bounding box center [893, 166] width 75 height 31
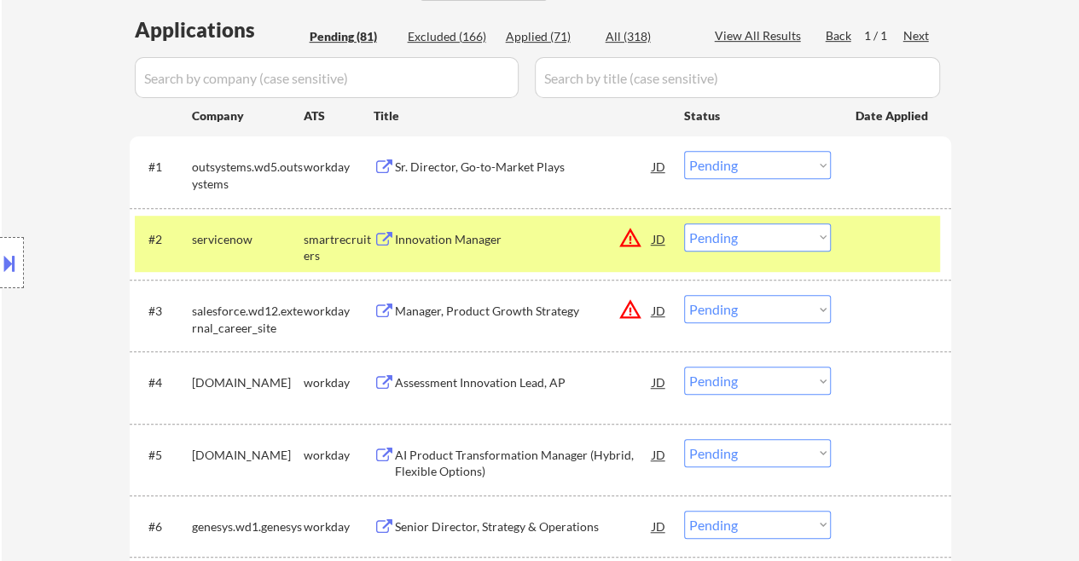
click at [885, 247] on div at bounding box center [893, 239] width 75 height 31
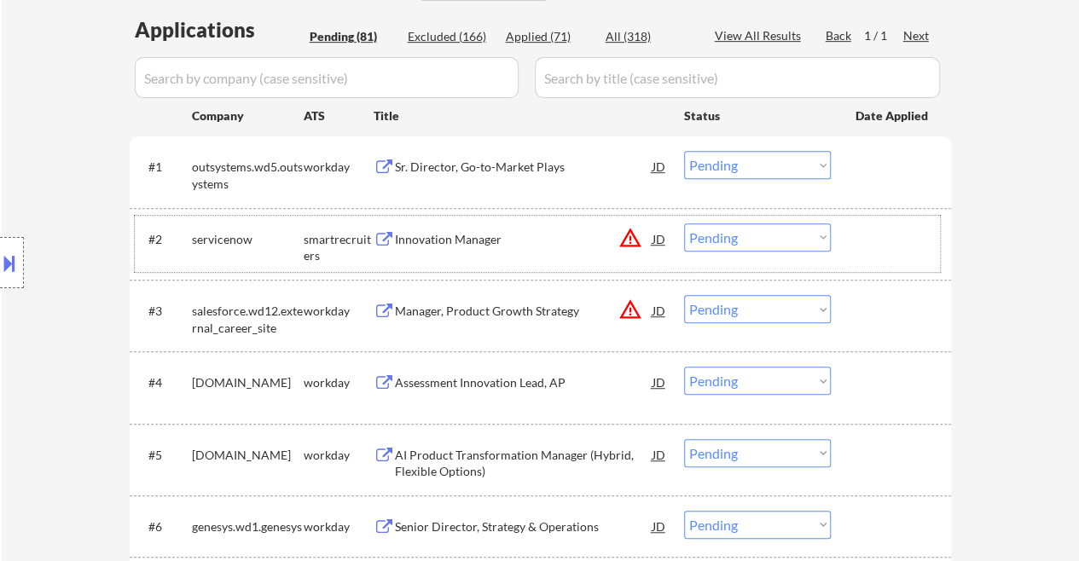
click at [882, 233] on div at bounding box center [893, 239] width 75 height 31
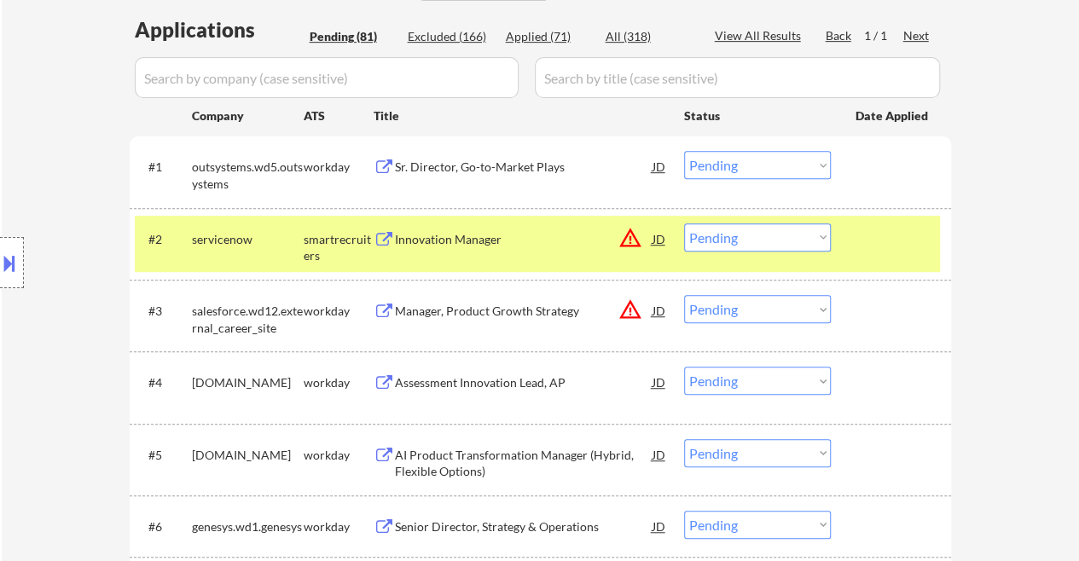
click at [816, 229] on select "Choose an option... Pending Applied Excluded (Questions) Excluded (Expired) Exc…" at bounding box center [757, 238] width 147 height 28
click at [684, 224] on select "Choose an option... Pending Applied Excluded (Questions) Excluded (Expired) Exc…" at bounding box center [757, 238] width 147 height 28
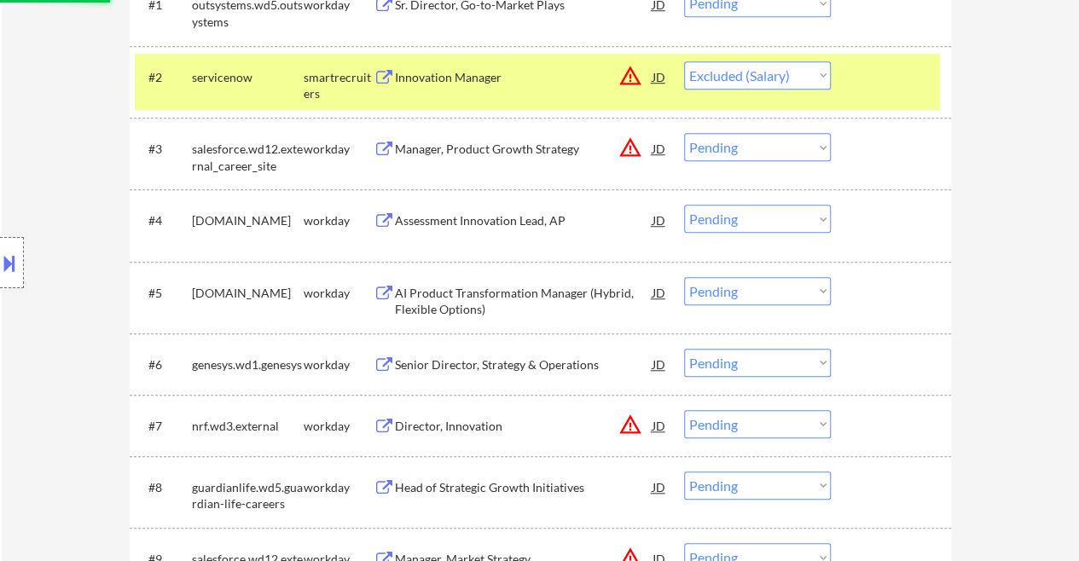
scroll to position [683, 0]
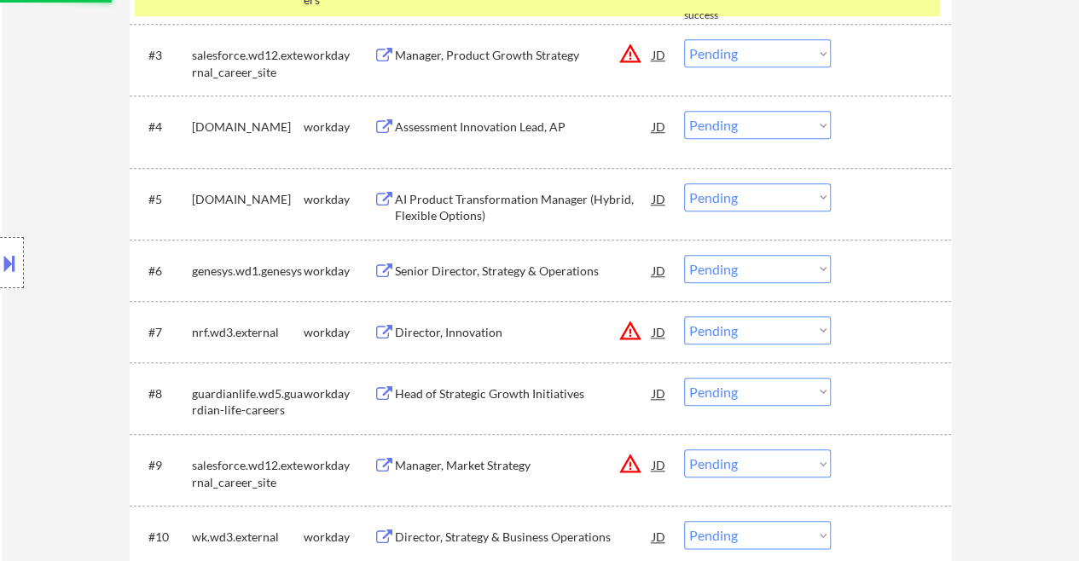
select select ""pending""
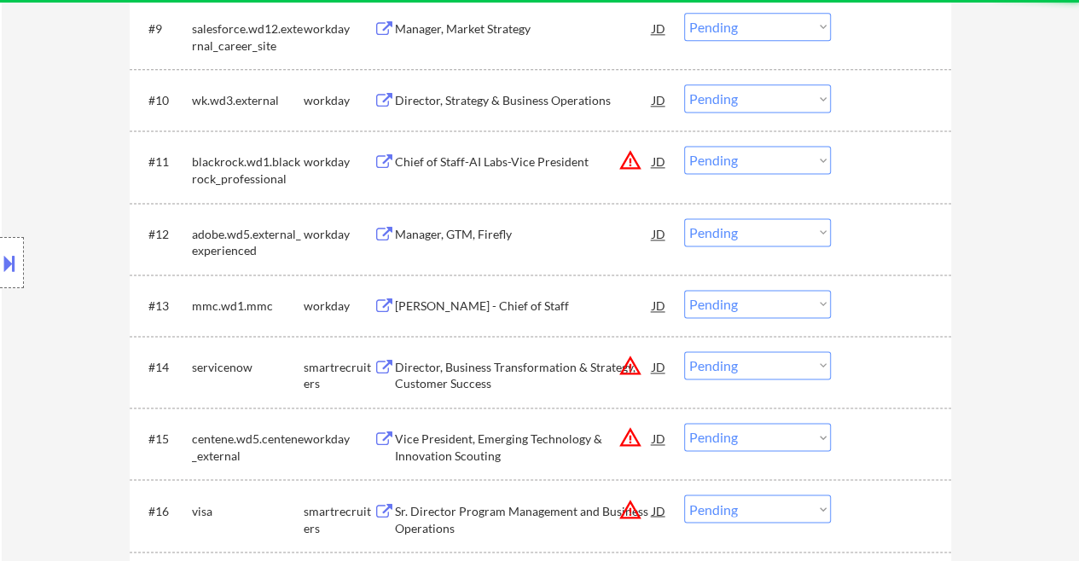
scroll to position [1280, 0]
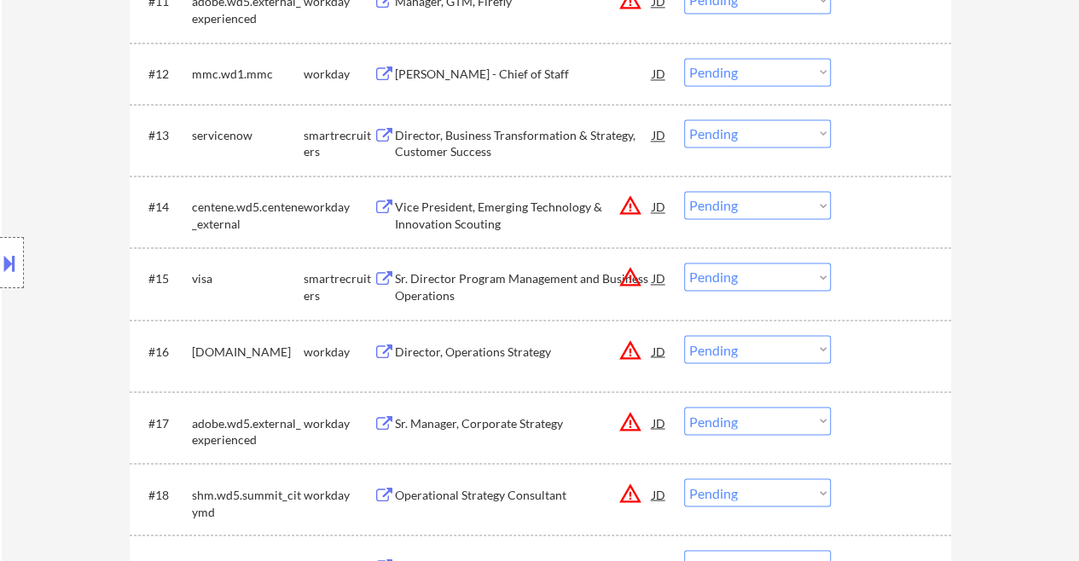
click at [429, 131] on div "Director, Business Transformation & Strategy, Customer Success" at bounding box center [524, 143] width 258 height 33
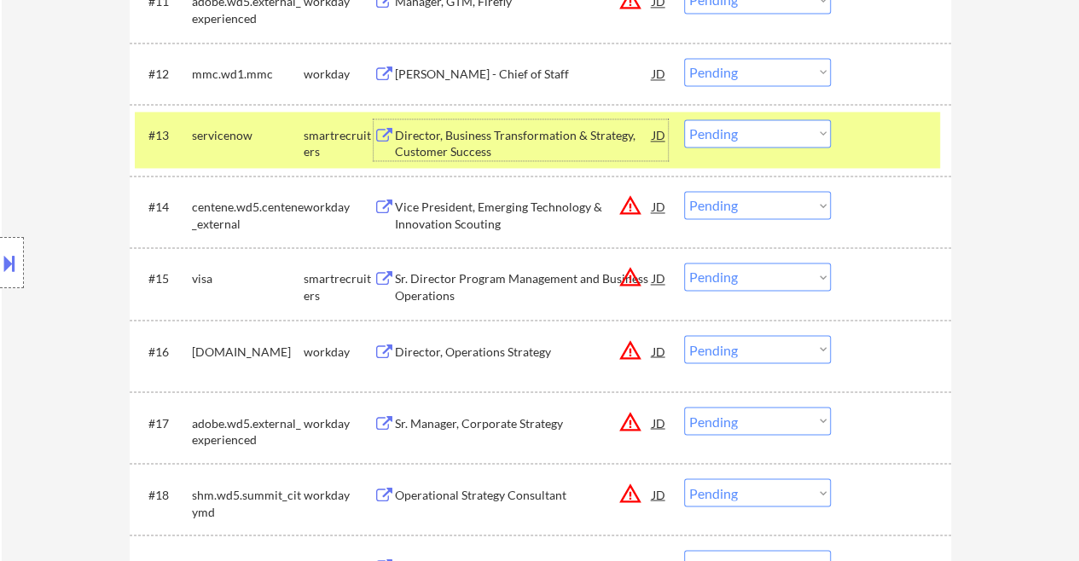
click at [817, 130] on select "Choose an option... Pending Applied Excluded (Questions) Excluded (Expired) Exc…" at bounding box center [757, 133] width 147 height 28
click at [684, 119] on select "Choose an option... Pending Applied Excluded (Questions) Excluded (Expired) Exc…" at bounding box center [757, 133] width 147 height 28
select select ""pending""
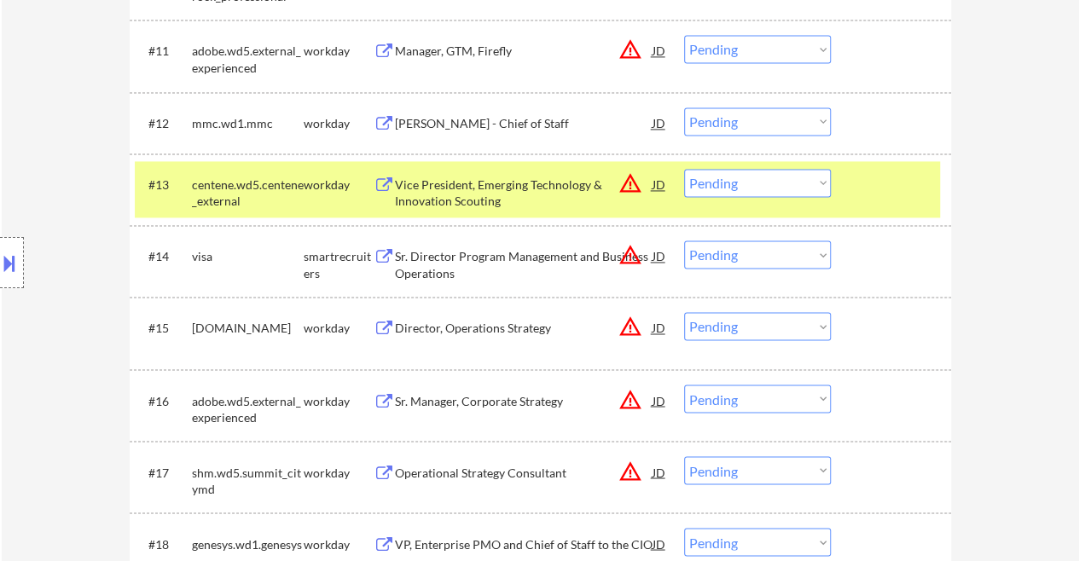
scroll to position [1195, 0]
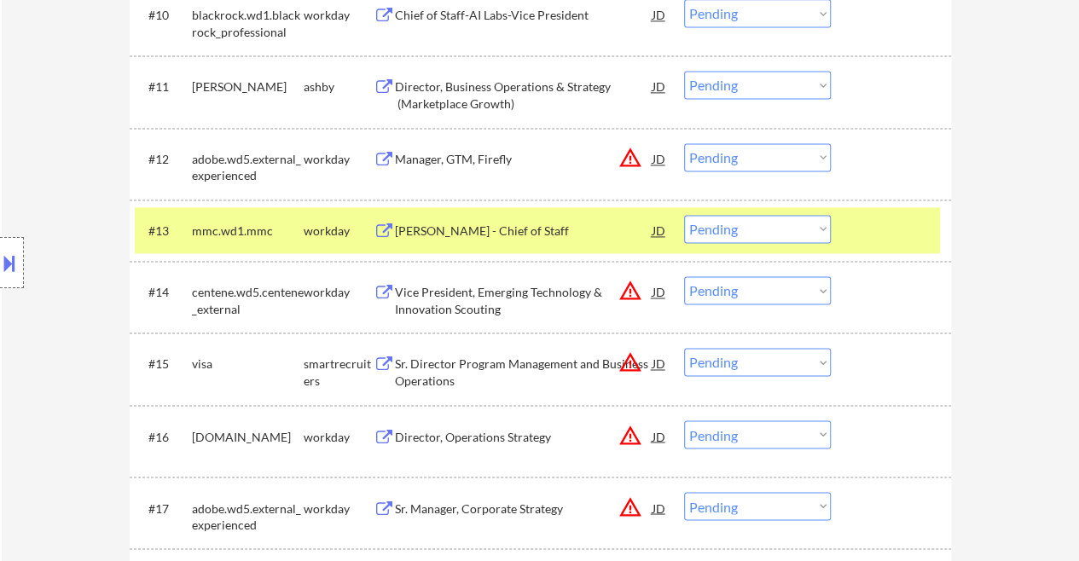
click at [456, 366] on div "Sr. Director Program Management and Business Operations" at bounding box center [524, 372] width 258 height 33
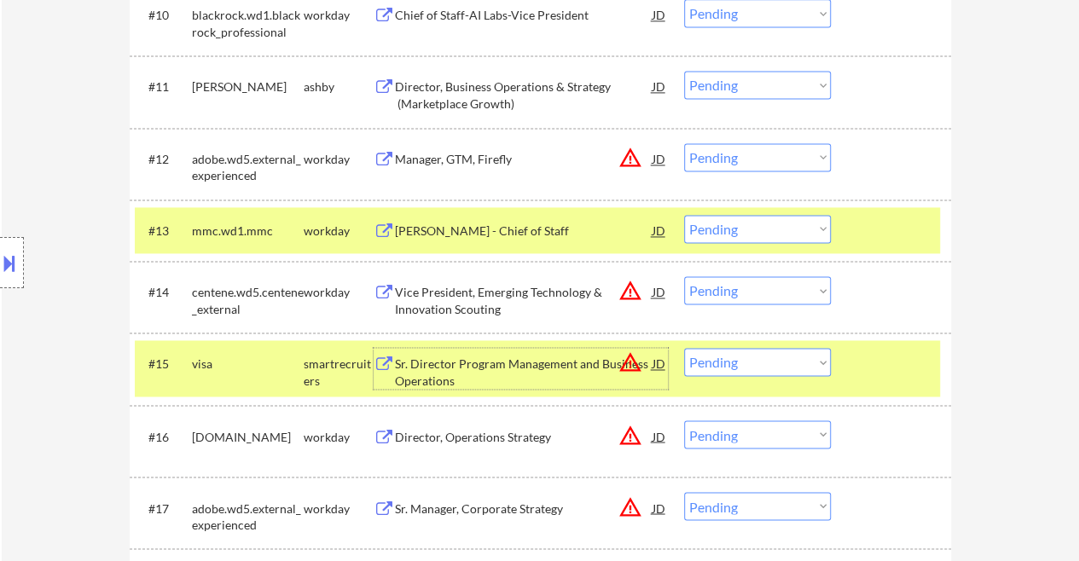
click at [823, 359] on select "Choose an option... Pending Applied Excluded (Questions) Excluded (Expired) Exc…" at bounding box center [757, 362] width 147 height 28
click at [684, 348] on select "Choose an option... Pending Applied Excluded (Questions) Excluded (Expired) Exc…" at bounding box center [757, 362] width 147 height 28
select select ""pending""
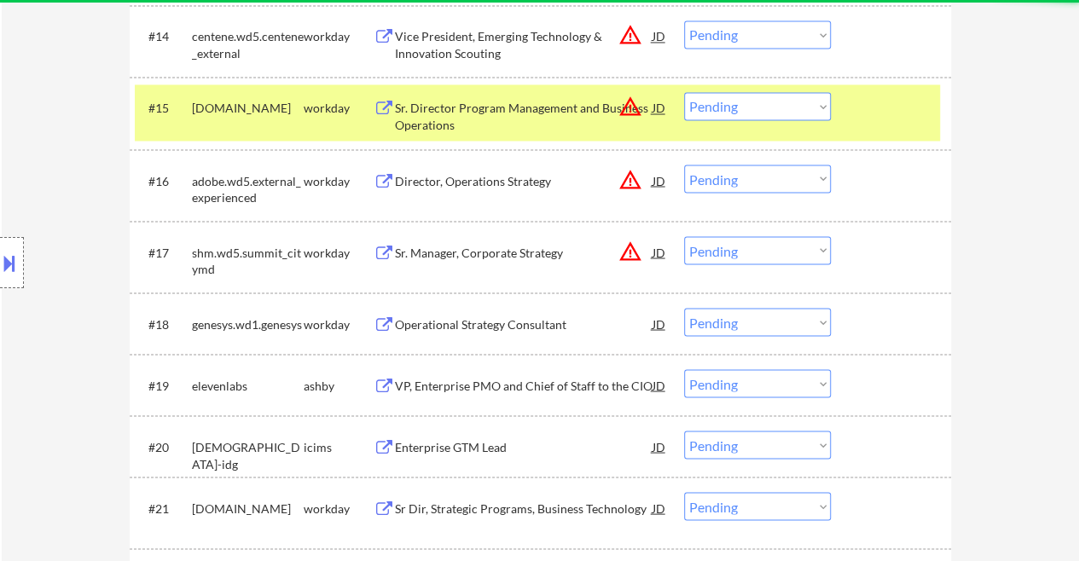
scroll to position [1536, 0]
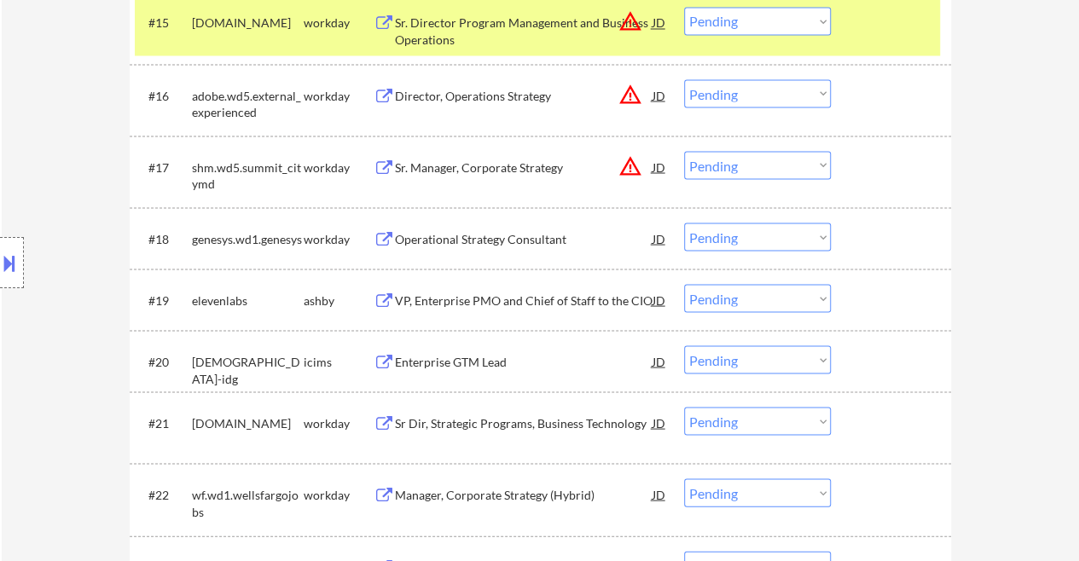
click at [477, 299] on div "VP, Enterprise PMO and Chief of Staff to the CIO" at bounding box center [524, 300] width 258 height 17
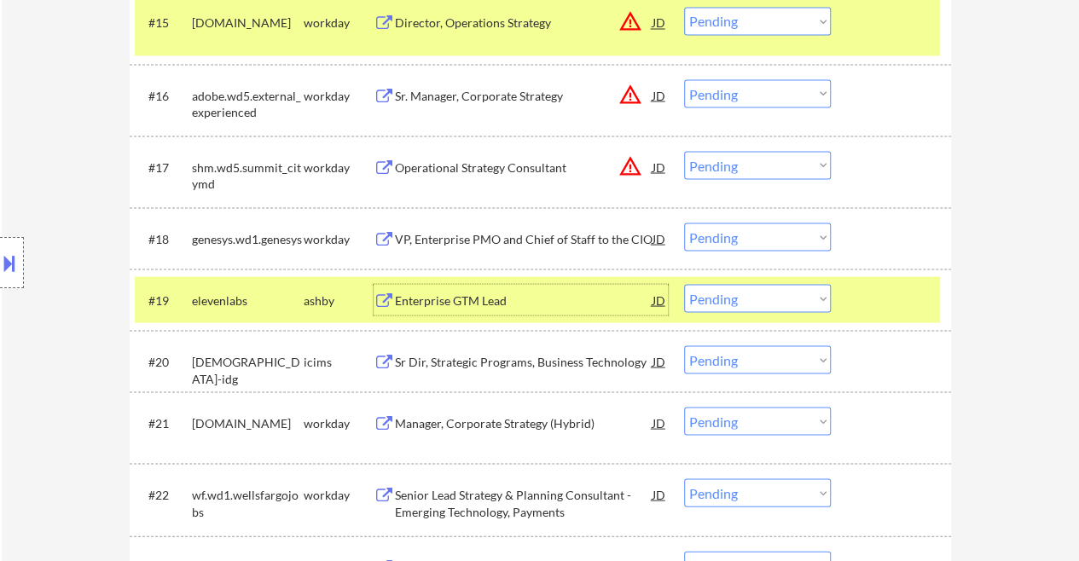
scroll to position [1621, 0]
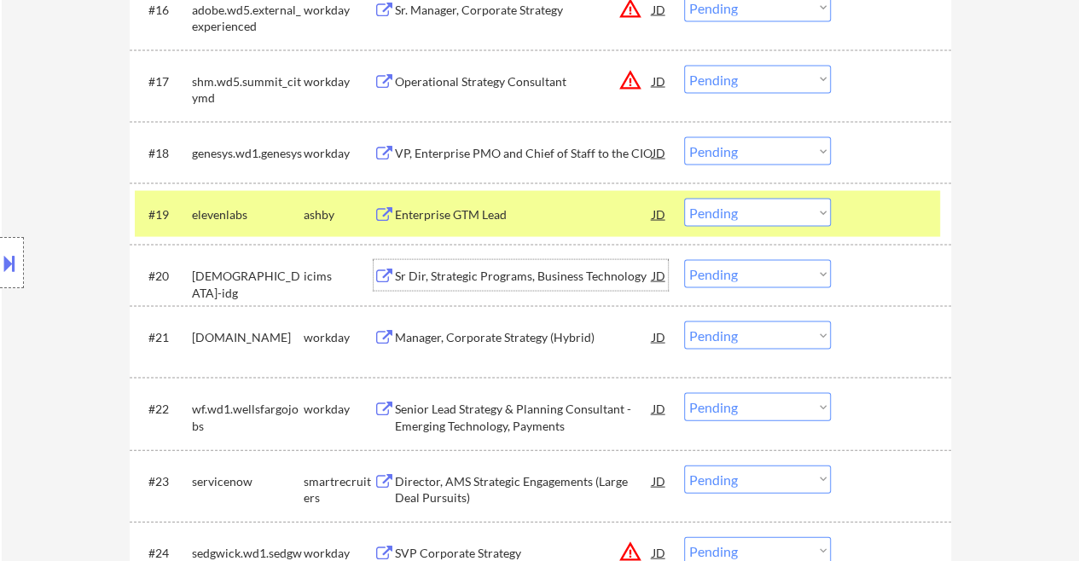
click at [451, 278] on div "Sr Dir, Strategic Programs, Business Technology" at bounding box center [524, 276] width 258 height 17
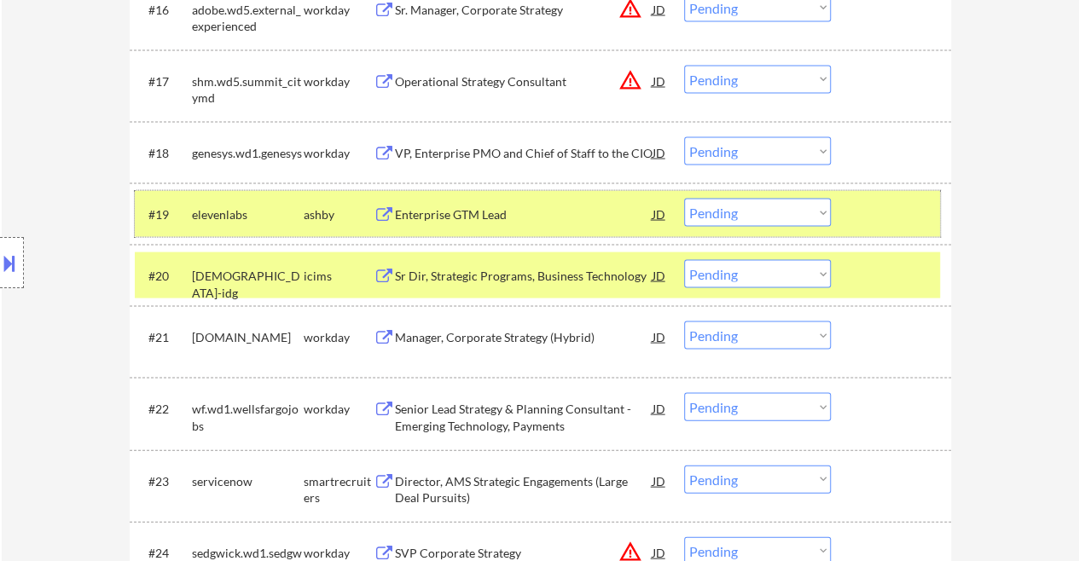
click at [887, 218] on div at bounding box center [893, 214] width 75 height 31
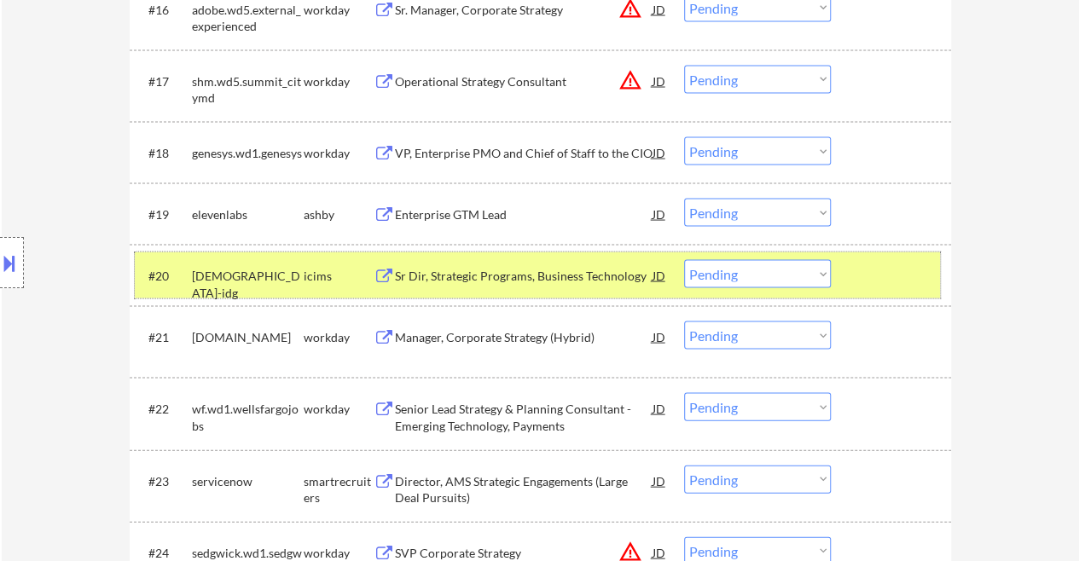
click at [911, 262] on div at bounding box center [893, 275] width 75 height 31
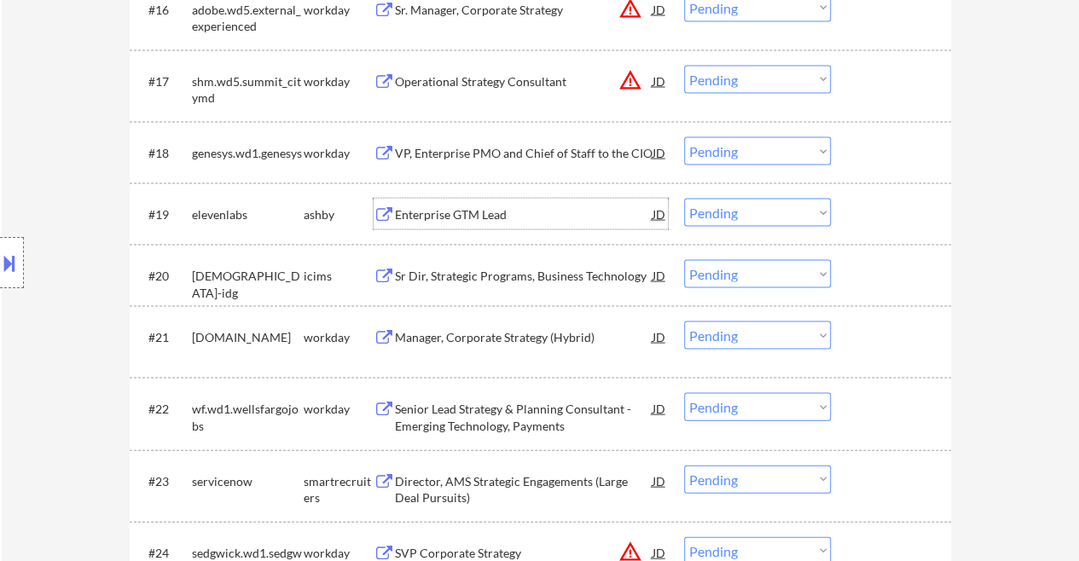
click at [471, 207] on div "Enterprise GTM Lead" at bounding box center [524, 214] width 258 height 17
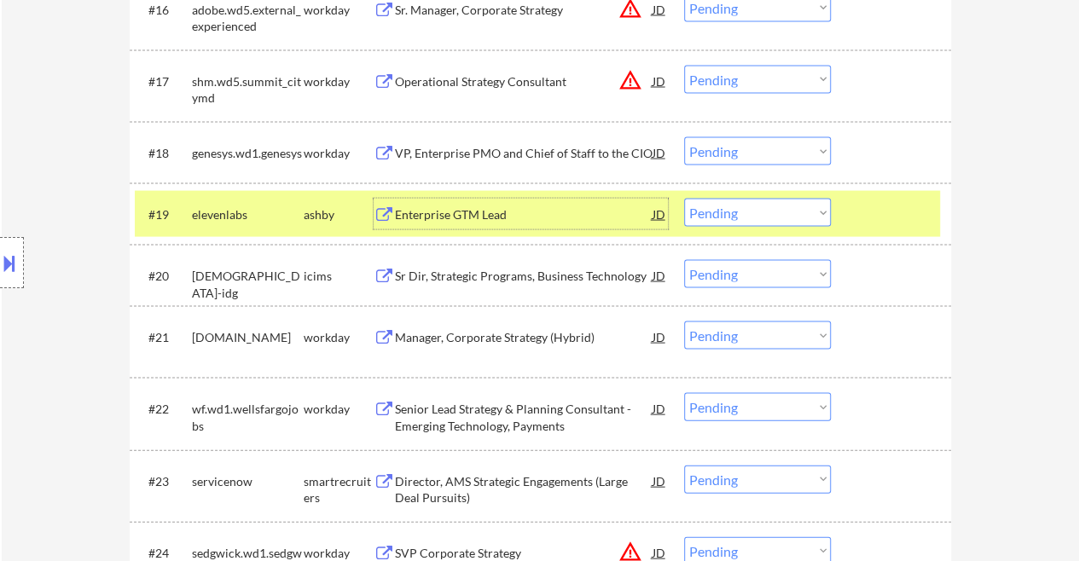
click at [882, 203] on div at bounding box center [893, 214] width 75 height 31
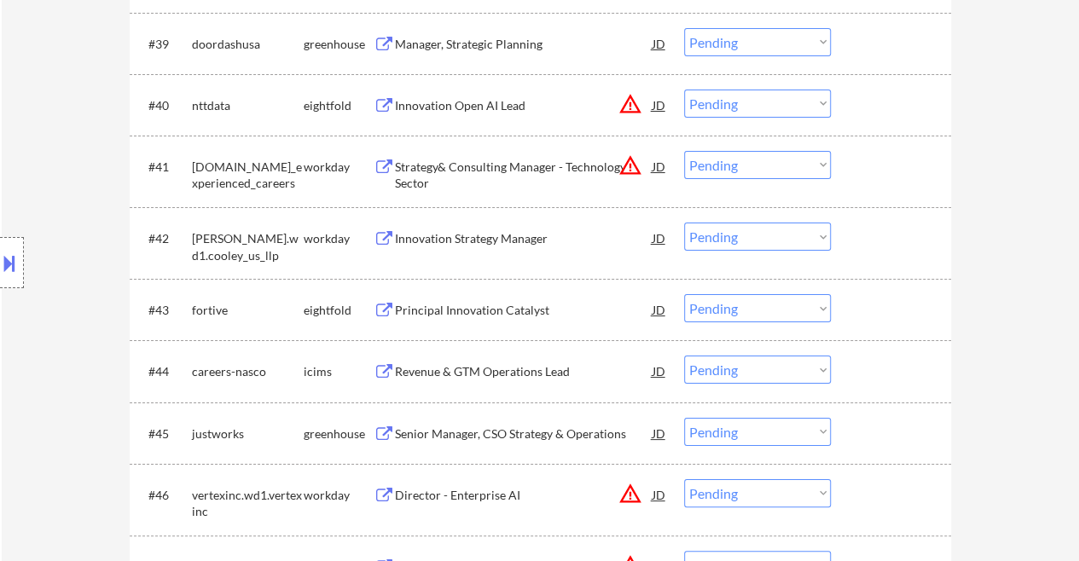
scroll to position [3328, 0]
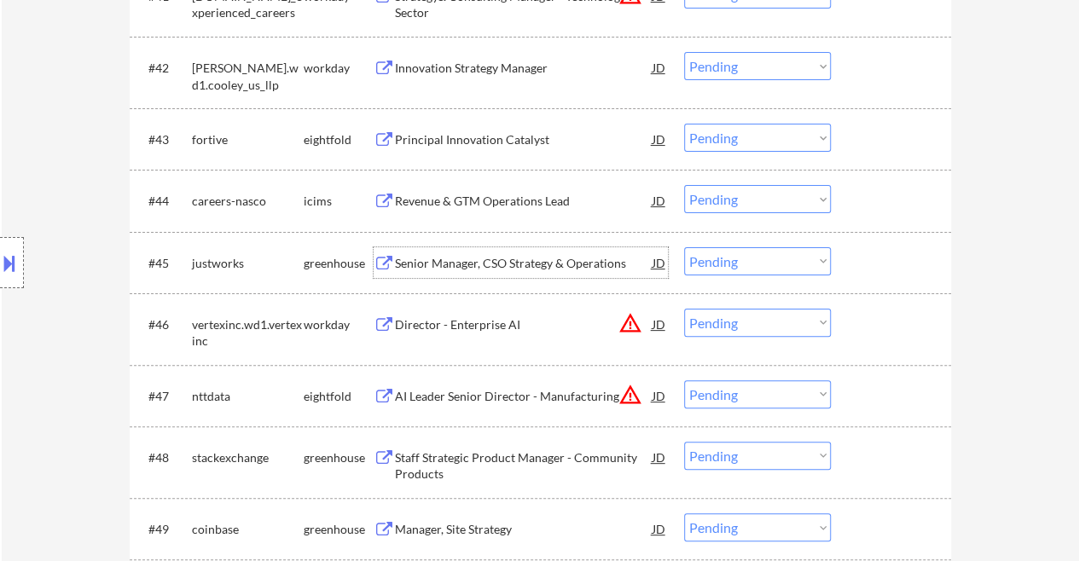
click at [444, 257] on div "Senior Manager, CSO Strategy & Operations" at bounding box center [524, 263] width 258 height 17
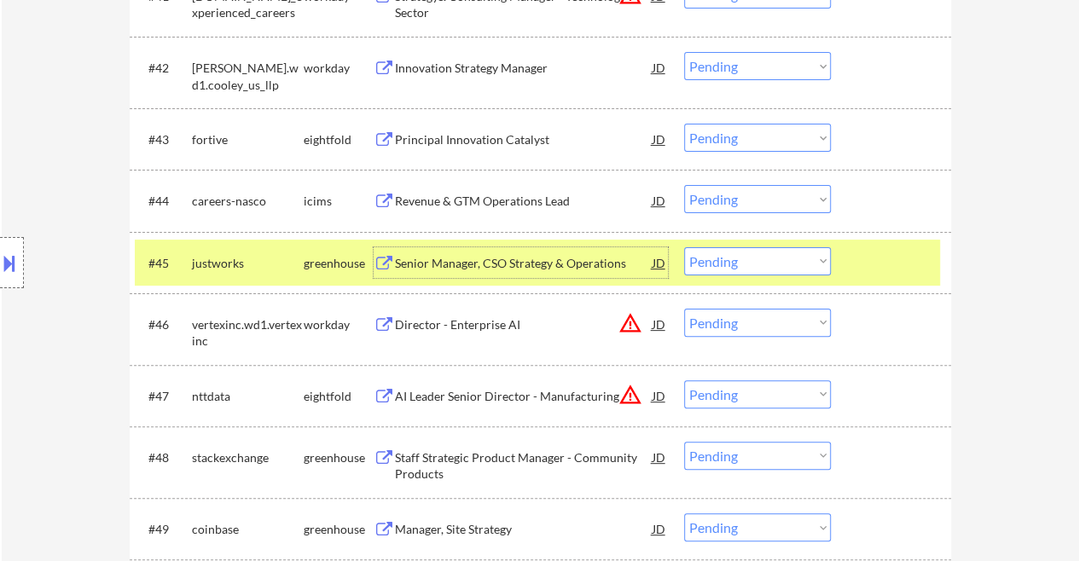
click at [821, 260] on select "Choose an option... Pending Applied Excluded (Questions) Excluded (Expired) Exc…" at bounding box center [757, 261] width 147 height 28
click at [684, 247] on select "Choose an option... Pending Applied Excluded (Questions) Excluded (Expired) Exc…" at bounding box center [757, 261] width 147 height 28
select select ""pending""
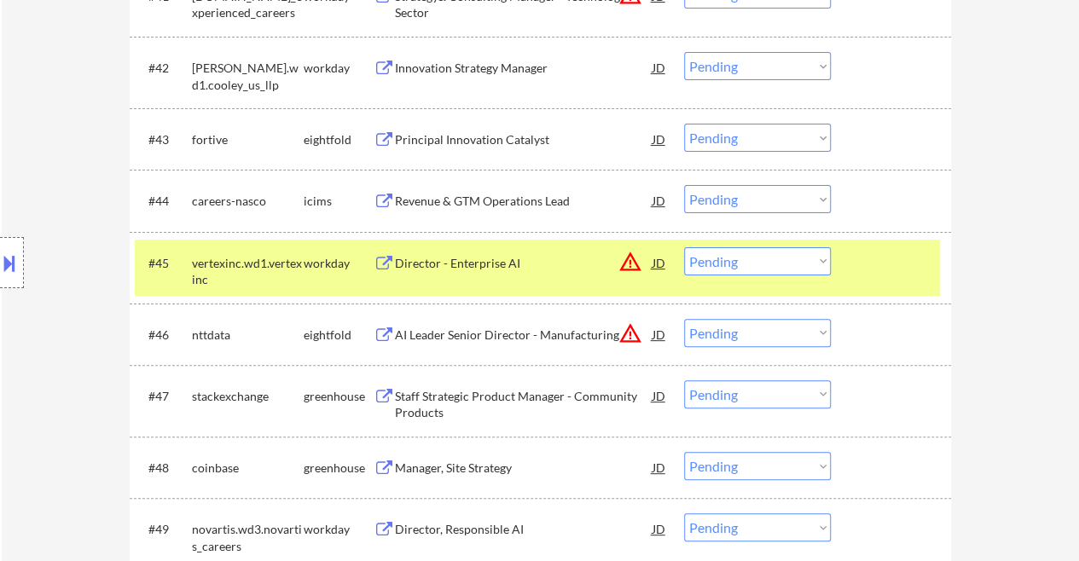
click at [867, 274] on div at bounding box center [893, 262] width 75 height 31
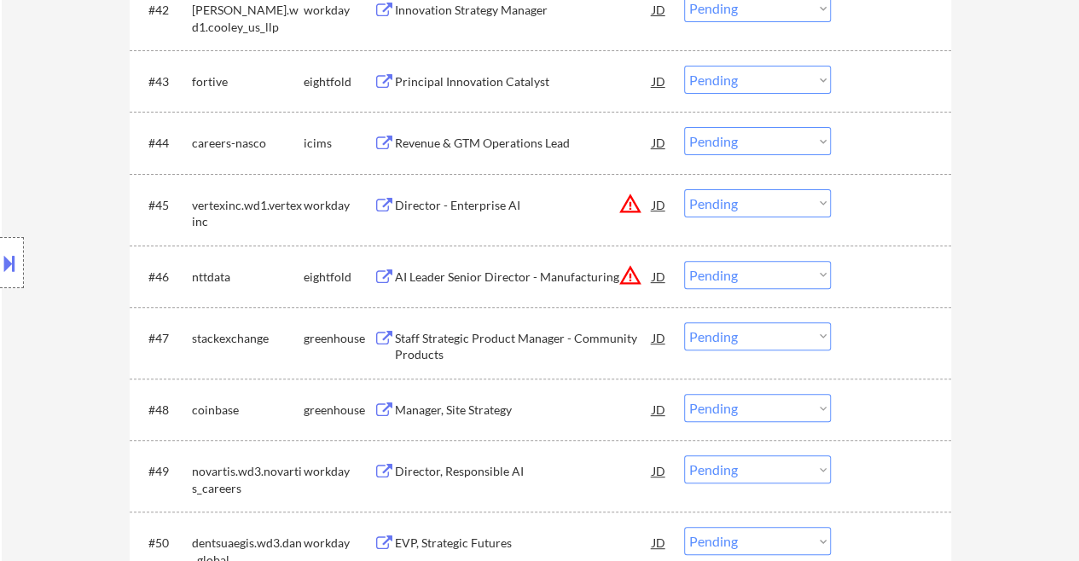
scroll to position [3413, 0]
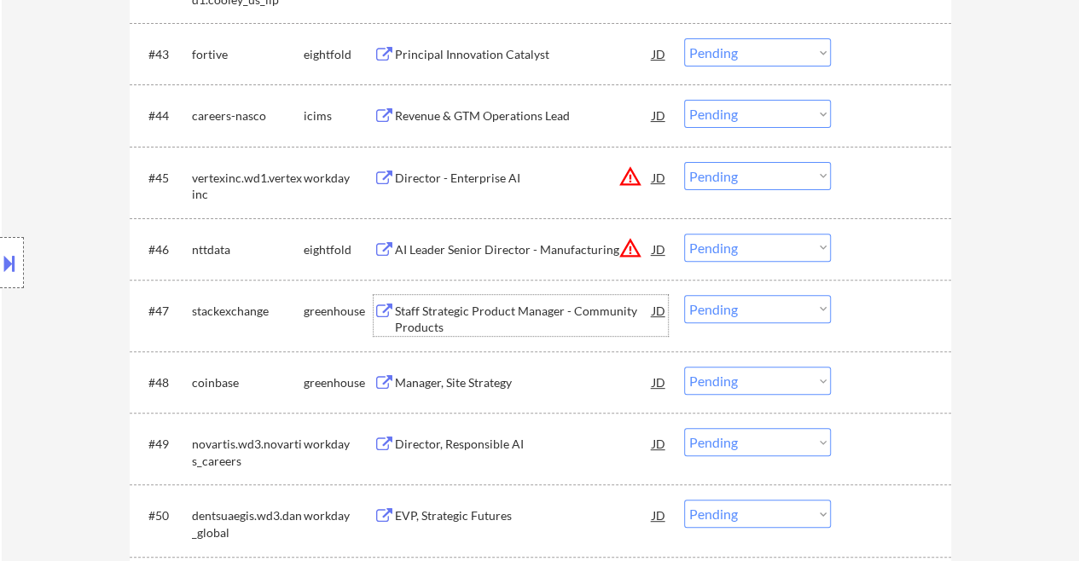
click at [424, 311] on div "Staff Strategic Product Manager - Community Products" at bounding box center [524, 319] width 258 height 33
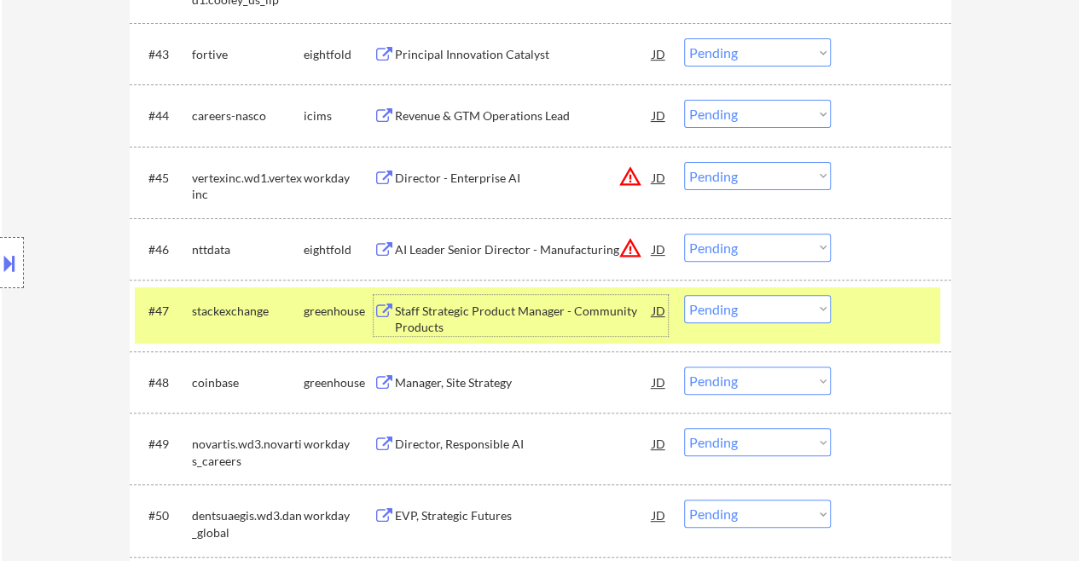
click at [821, 308] on select "Choose an option... Pending Applied Excluded (Questions) Excluded (Expired) Exc…" at bounding box center [757, 309] width 147 height 28
click at [684, 295] on select "Choose an option... Pending Applied Excluded (Questions) Excluded (Expired) Exc…" at bounding box center [757, 309] width 147 height 28
select select ""pending""
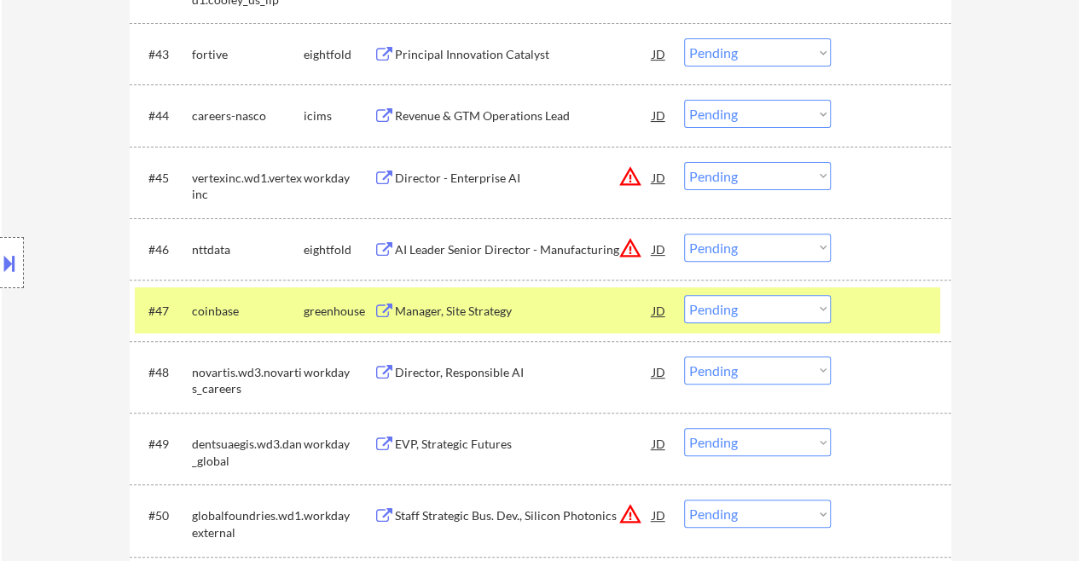
click at [869, 310] on div at bounding box center [893, 310] width 75 height 31
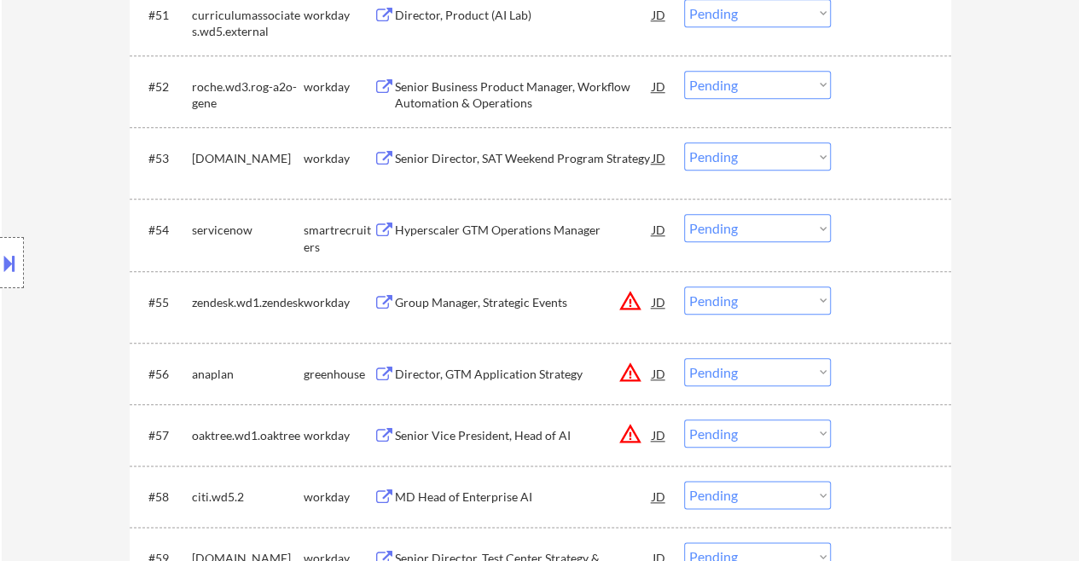
scroll to position [4010, 0]
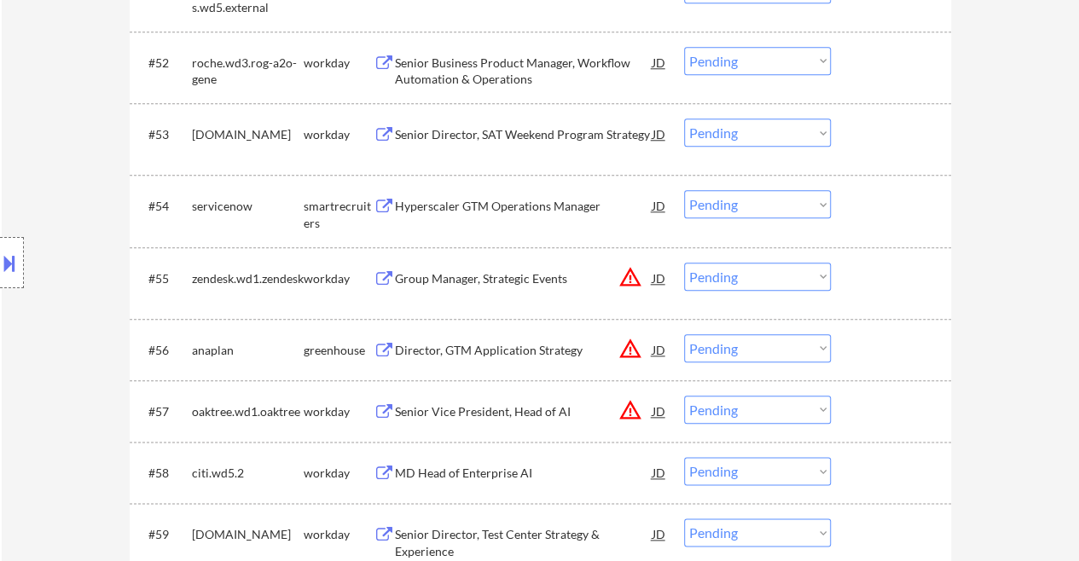
click at [446, 351] on div "Director, GTM Application Strategy" at bounding box center [524, 350] width 258 height 17
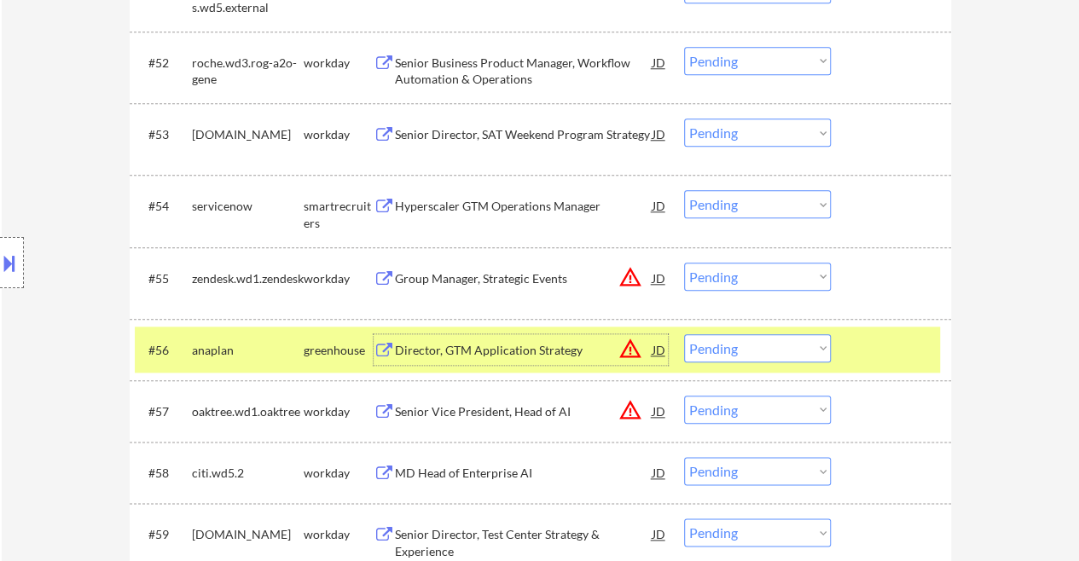
click at [819, 347] on select "Choose an option... Pending Applied Excluded (Questions) Excluded (Expired) Exc…" at bounding box center [757, 348] width 147 height 28
click at [684, 334] on select "Choose an option... Pending Applied Excluded (Questions) Excluded (Expired) Exc…" at bounding box center [757, 348] width 147 height 28
select select ""pending""
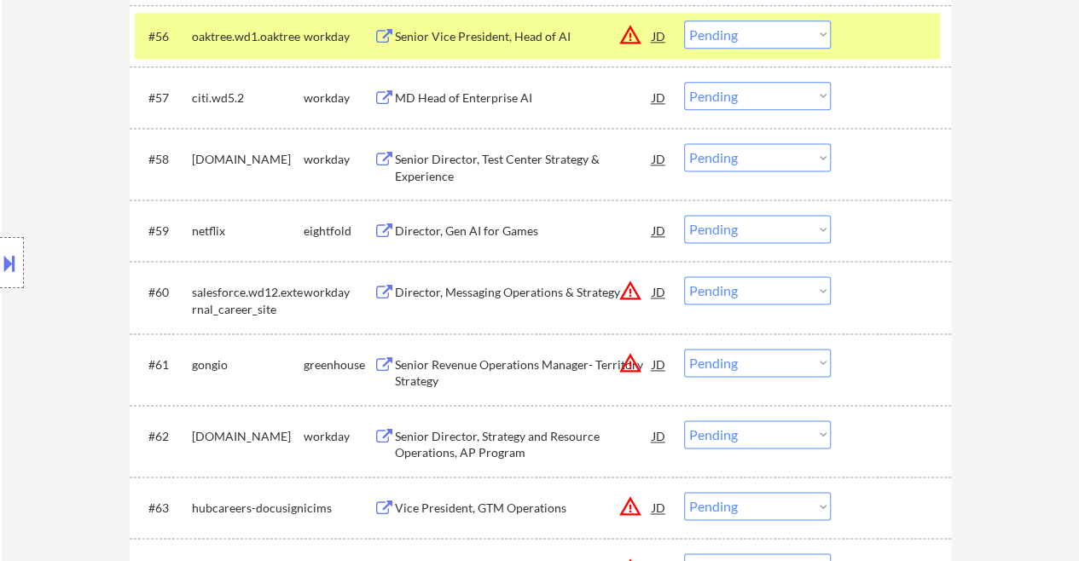
scroll to position [4352, 0]
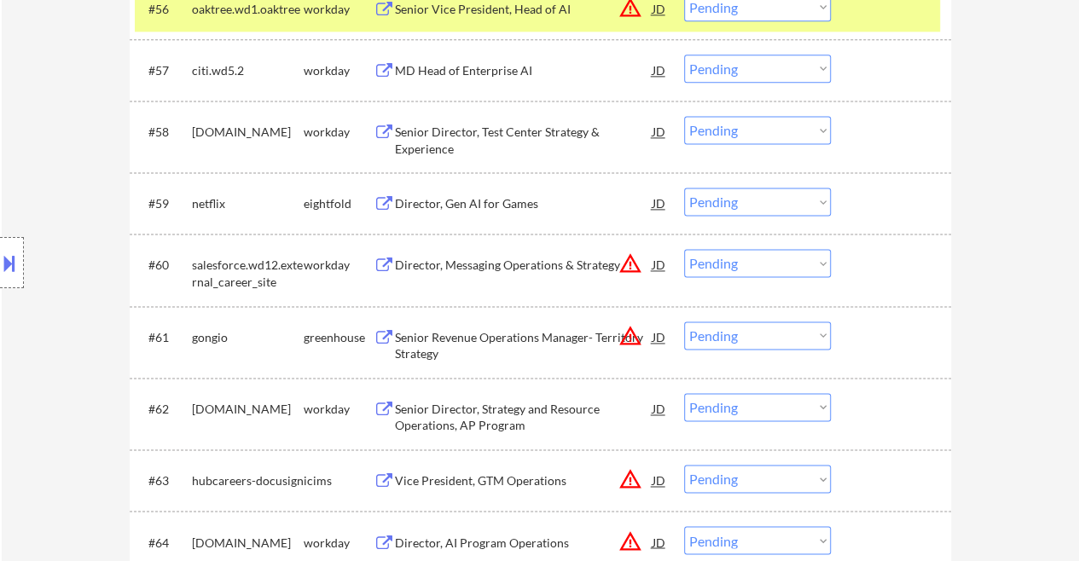
click at [333, 348] on div "greenhouse" at bounding box center [339, 337] width 70 height 31
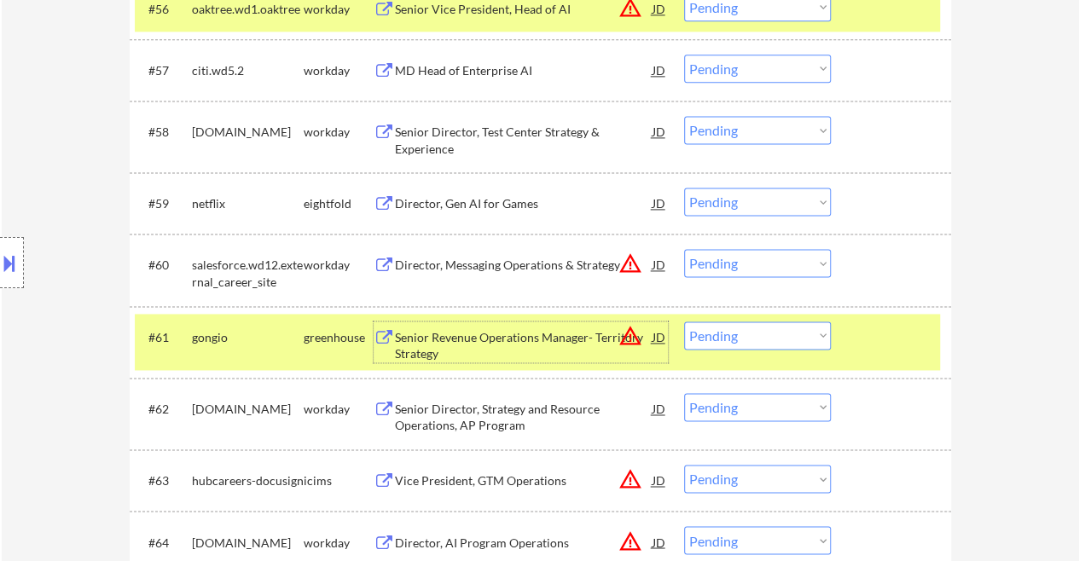
click at [425, 331] on div "Senior Revenue Operations Manager- Territory Strategy" at bounding box center [524, 345] width 258 height 33
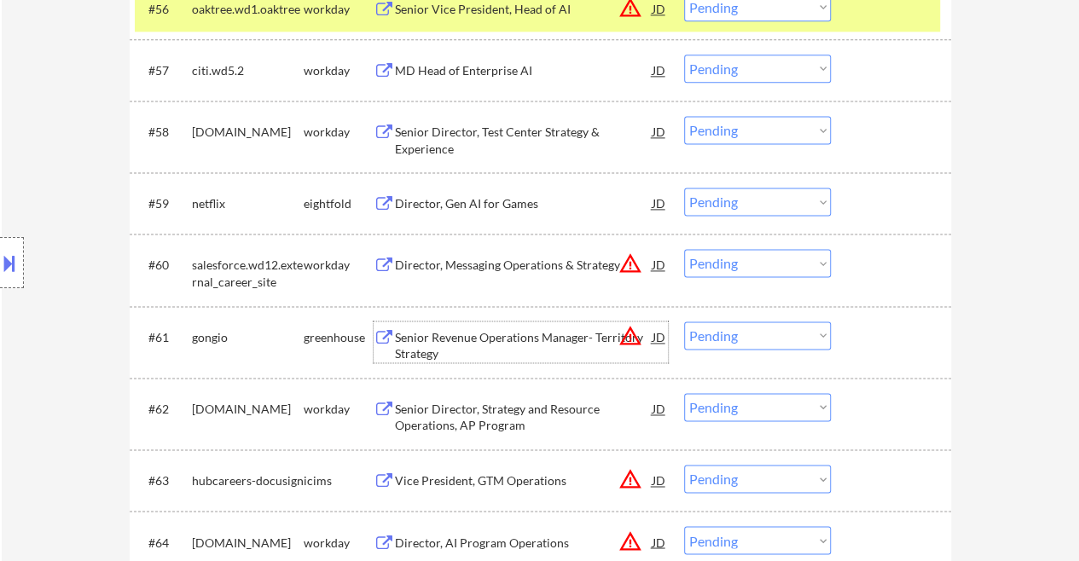
click at [821, 335] on select "Choose an option... Pending Applied Excluded (Questions) Excluded (Expired) Exc…" at bounding box center [757, 336] width 147 height 28
click at [684, 322] on select "Choose an option... Pending Applied Excluded (Questions) Excluded (Expired) Exc…" at bounding box center [757, 336] width 147 height 28
select select ""pending""
